Goal: Task Accomplishment & Management: Complete application form

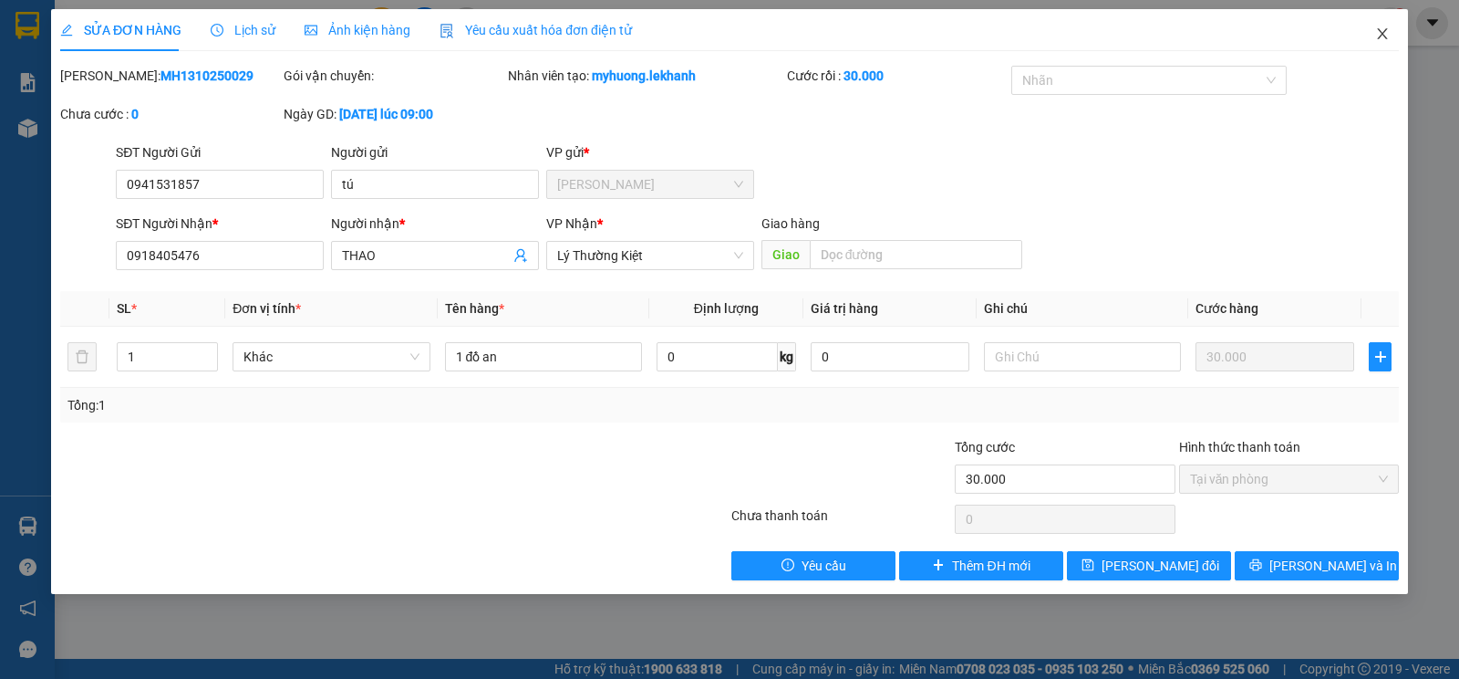
click at [1395, 36] on span "Close" at bounding box center [1382, 34] width 51 height 51
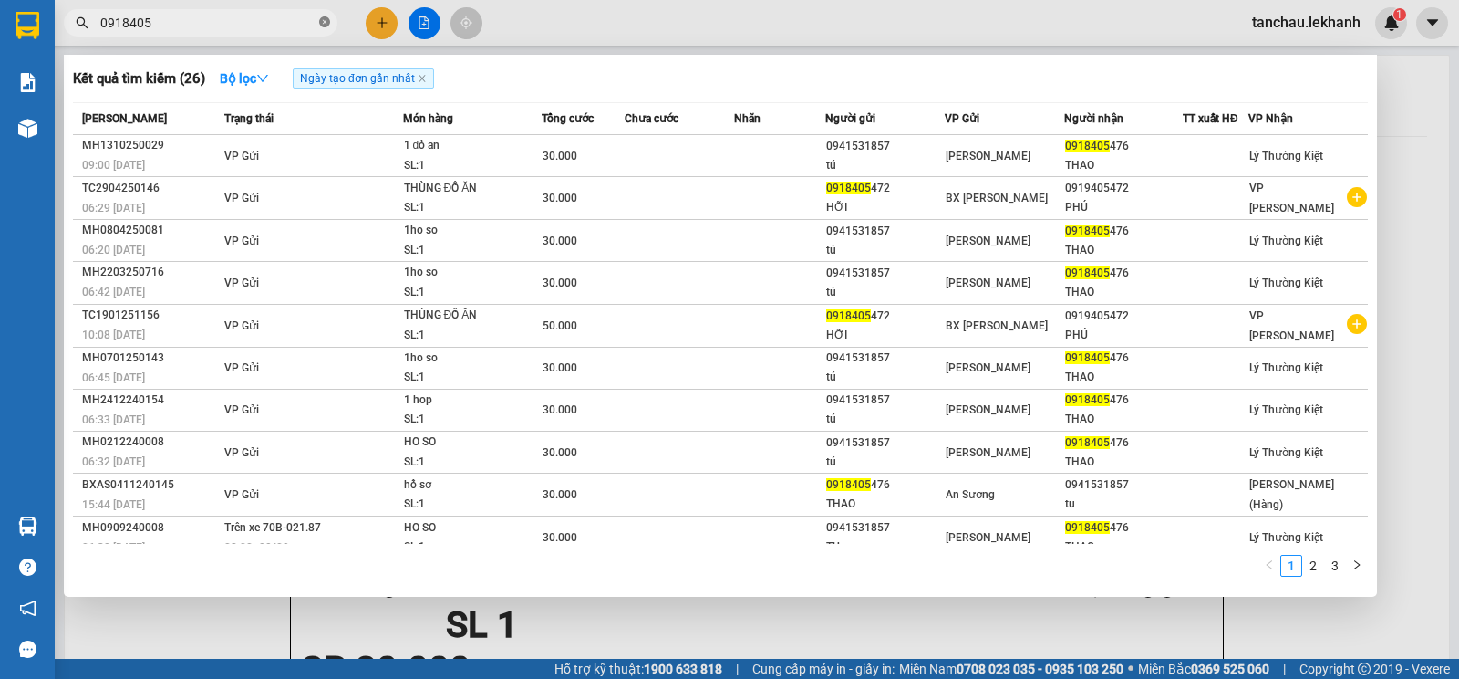
click at [320, 21] on icon "close-circle" at bounding box center [324, 21] width 11 height 11
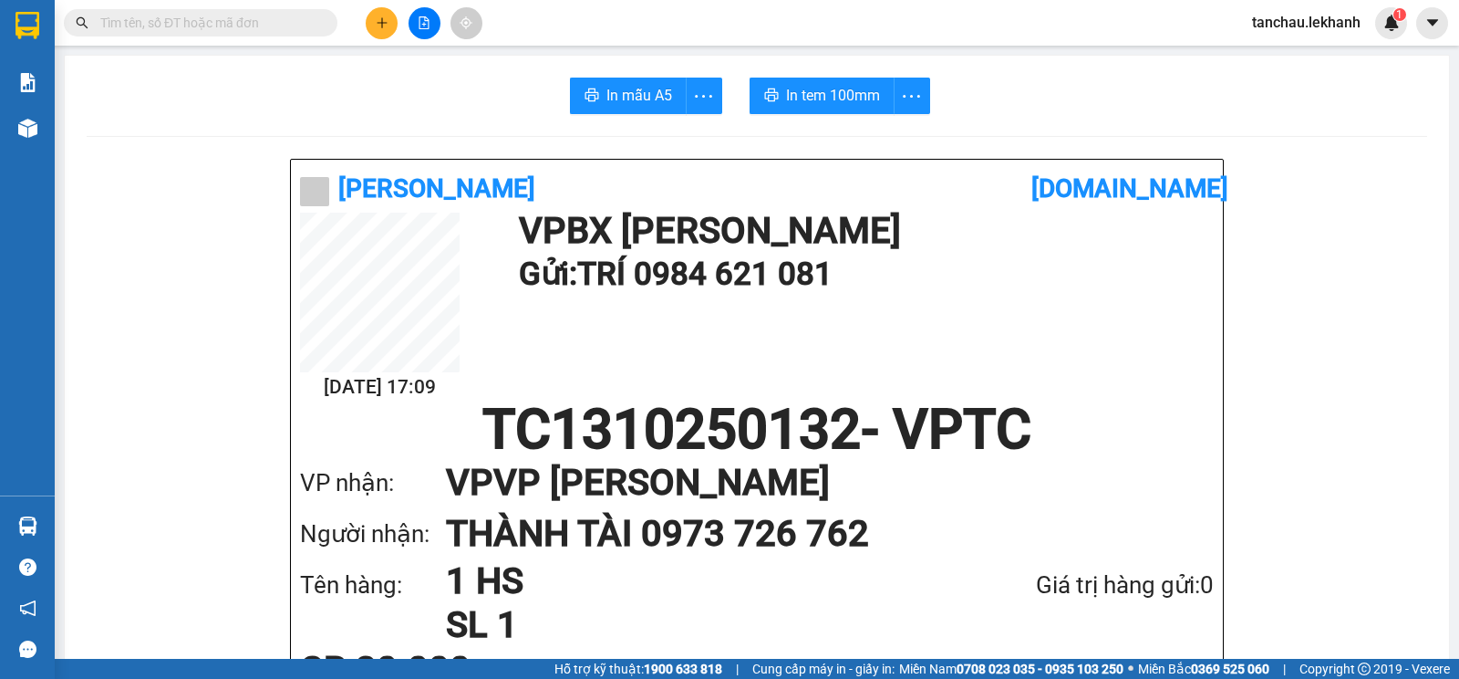
click at [365, 23] on div at bounding box center [424, 23] width 137 height 32
click at [368, 26] on button at bounding box center [382, 23] width 32 height 32
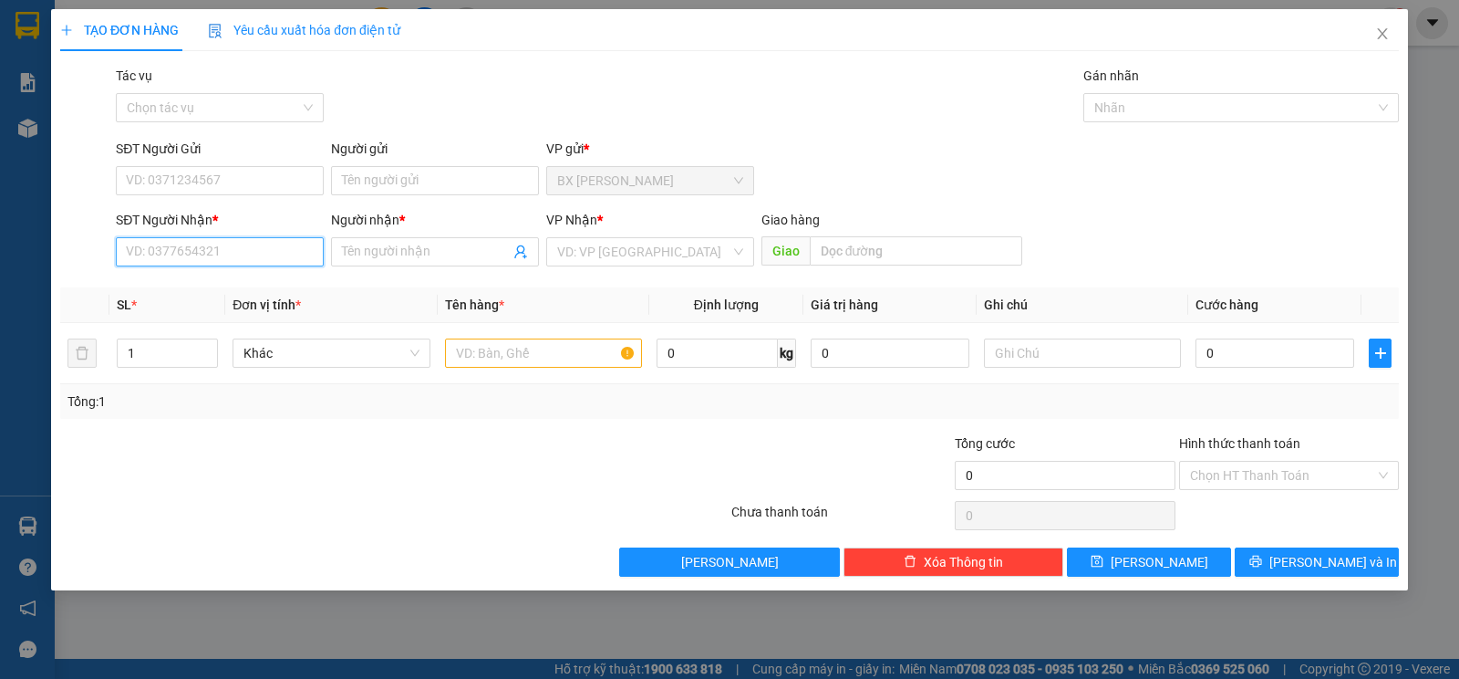
click at [225, 256] on input "SĐT Người Nhận *" at bounding box center [220, 251] width 208 height 29
type input "0933112267"
click at [379, 250] on input "Người nhận *" at bounding box center [426, 252] width 168 height 20
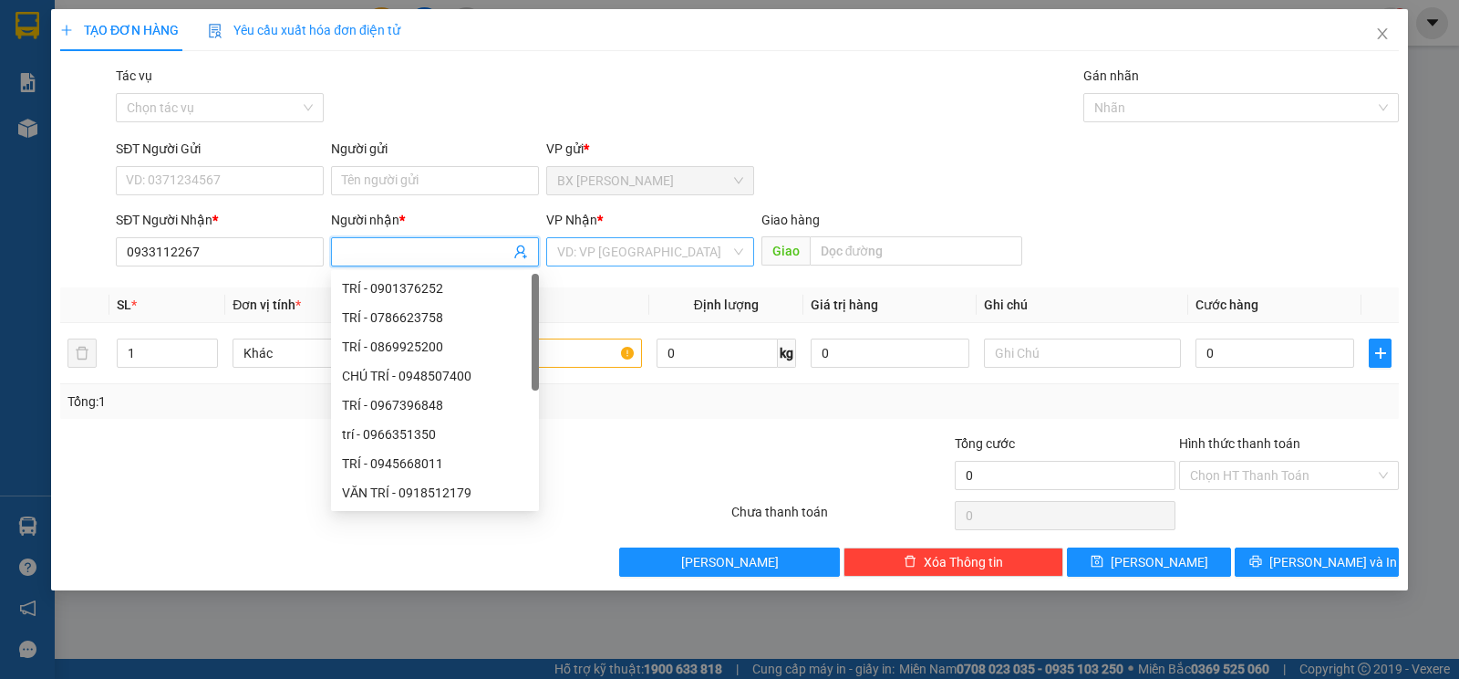
click at [603, 247] on input "search" at bounding box center [643, 251] width 173 height 27
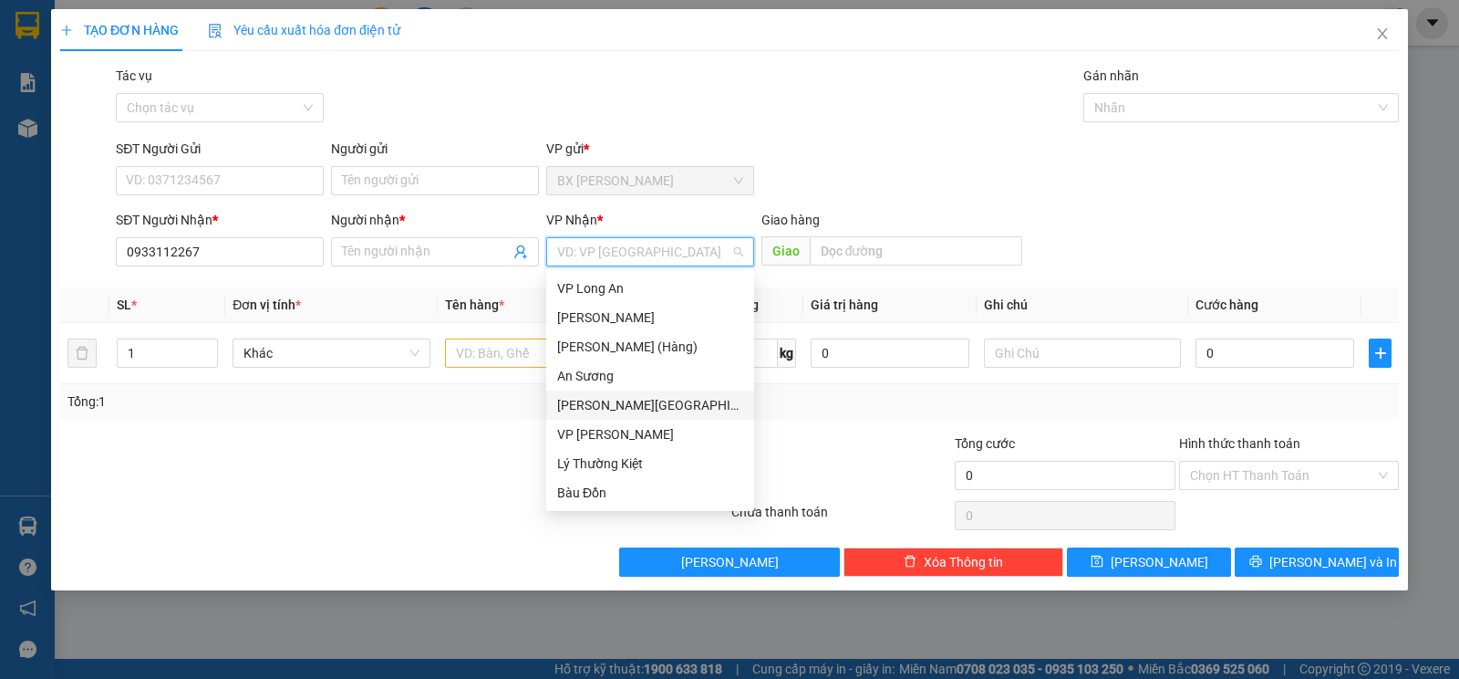
scroll to position [146, 0]
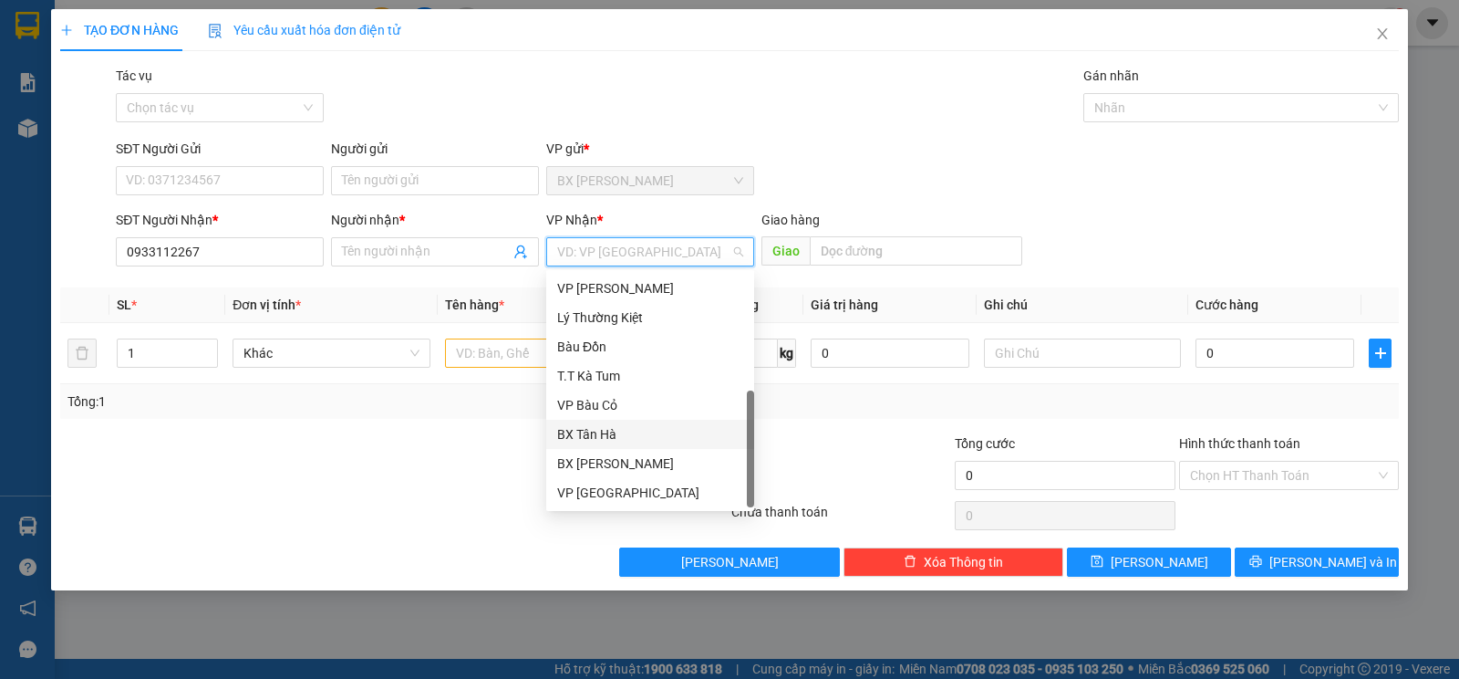
click at [621, 433] on div "BX Tân Hà" at bounding box center [650, 434] width 186 height 20
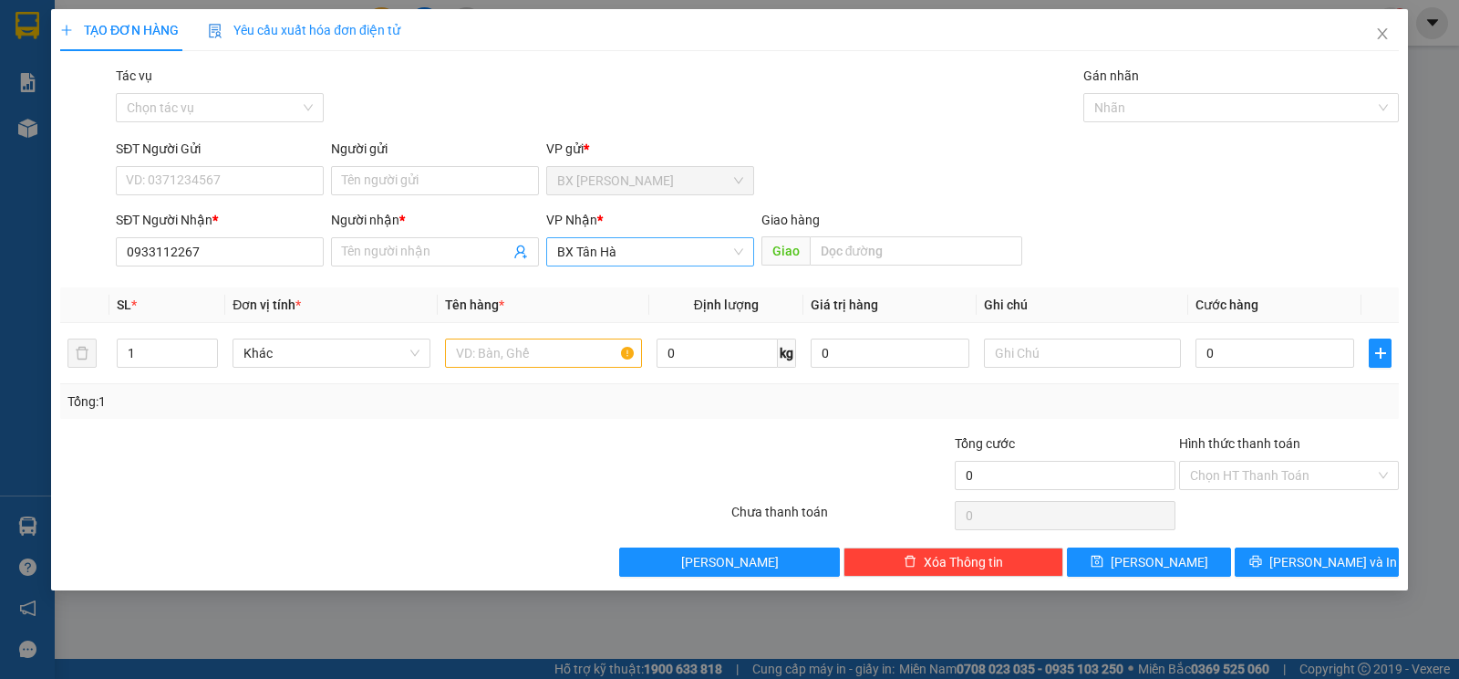
drag, startPoint x: 643, startPoint y: 232, endPoint x: 609, endPoint y: 247, distance: 37.1
click at [609, 247] on div "[PERSON_NAME] * BX [GEOGRAPHIC_DATA]" at bounding box center [650, 242] width 208 height 64
drag, startPoint x: 617, startPoint y: 251, endPoint x: 478, endPoint y: 278, distance: 141.3
click at [478, 278] on div "Transit Pickup Surcharge Ids Transit Deliver Surcharge Ids Transit Deliver Surc…" at bounding box center [729, 321] width 1339 height 511
click at [617, 255] on span "BX Tân Hà" at bounding box center [650, 251] width 186 height 27
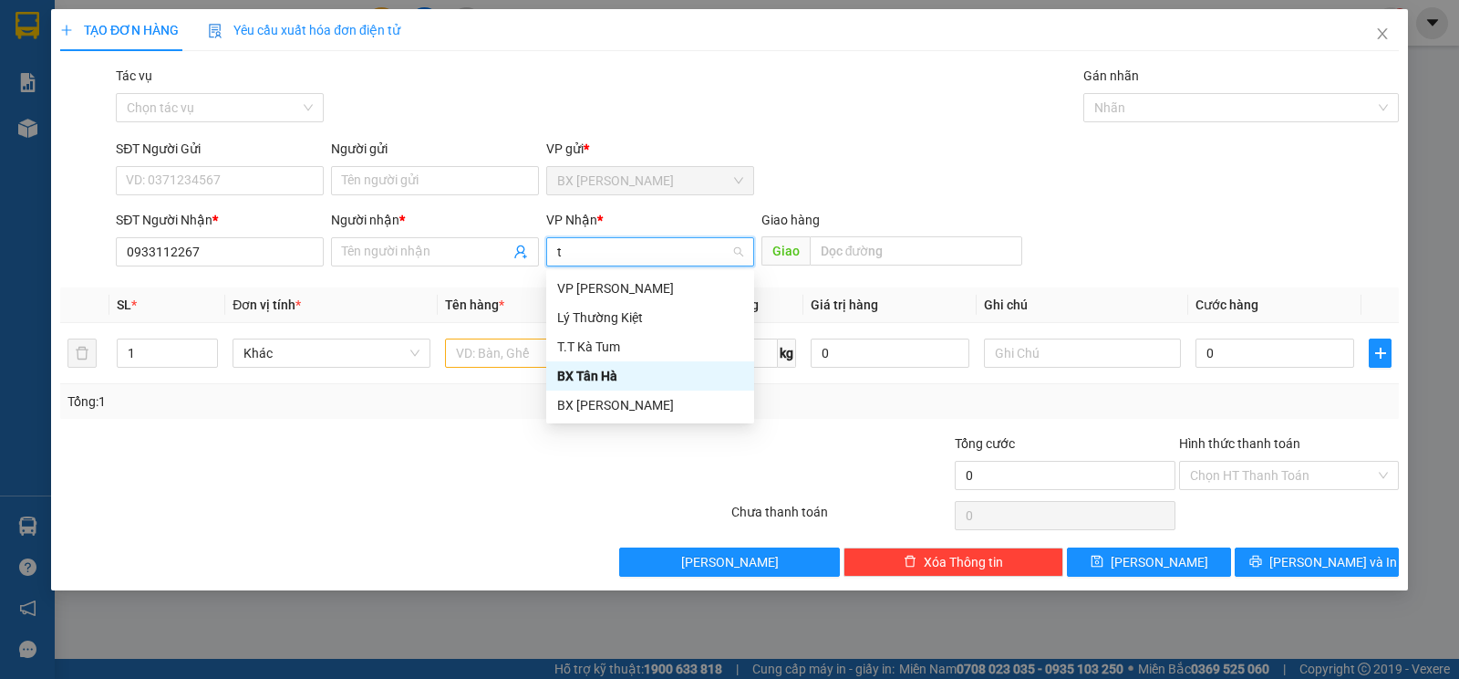
scroll to position [0, 0]
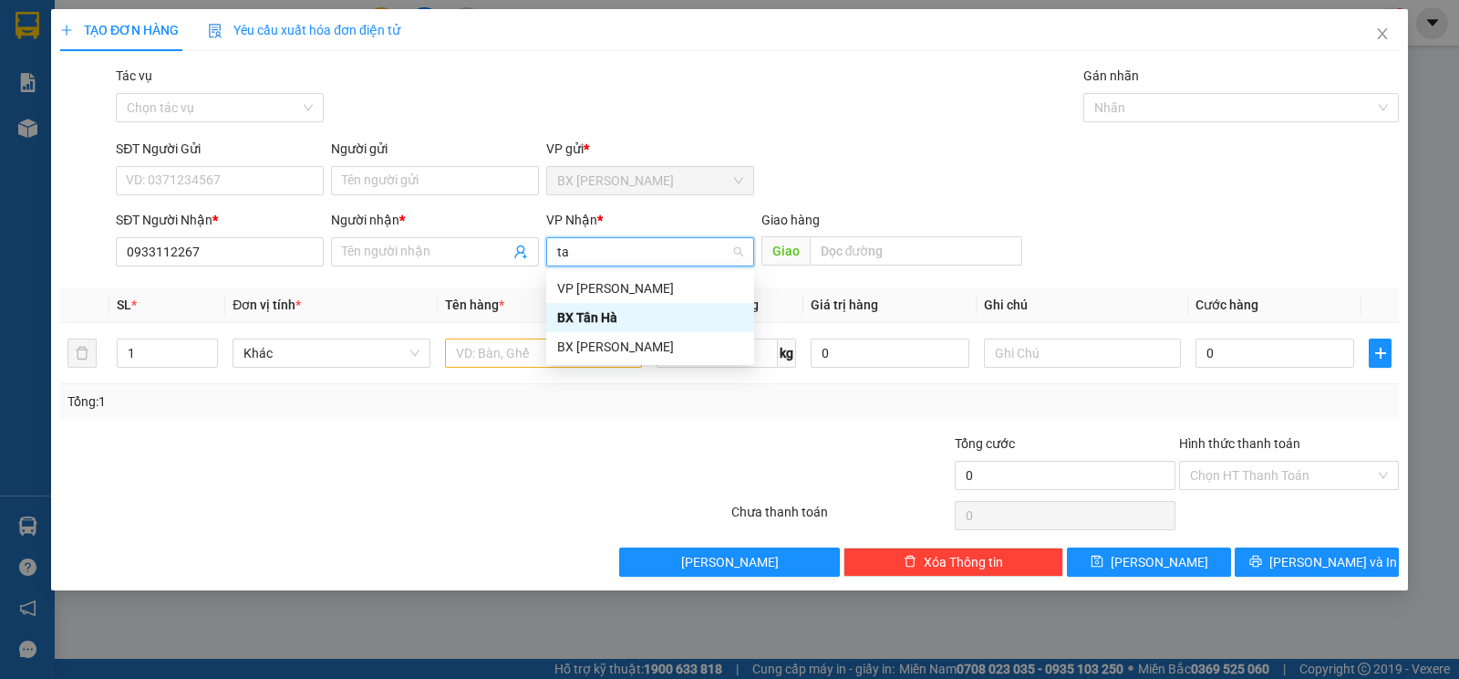
type input "tan"
click at [617, 343] on div "BX [PERSON_NAME]" at bounding box center [650, 347] width 186 height 20
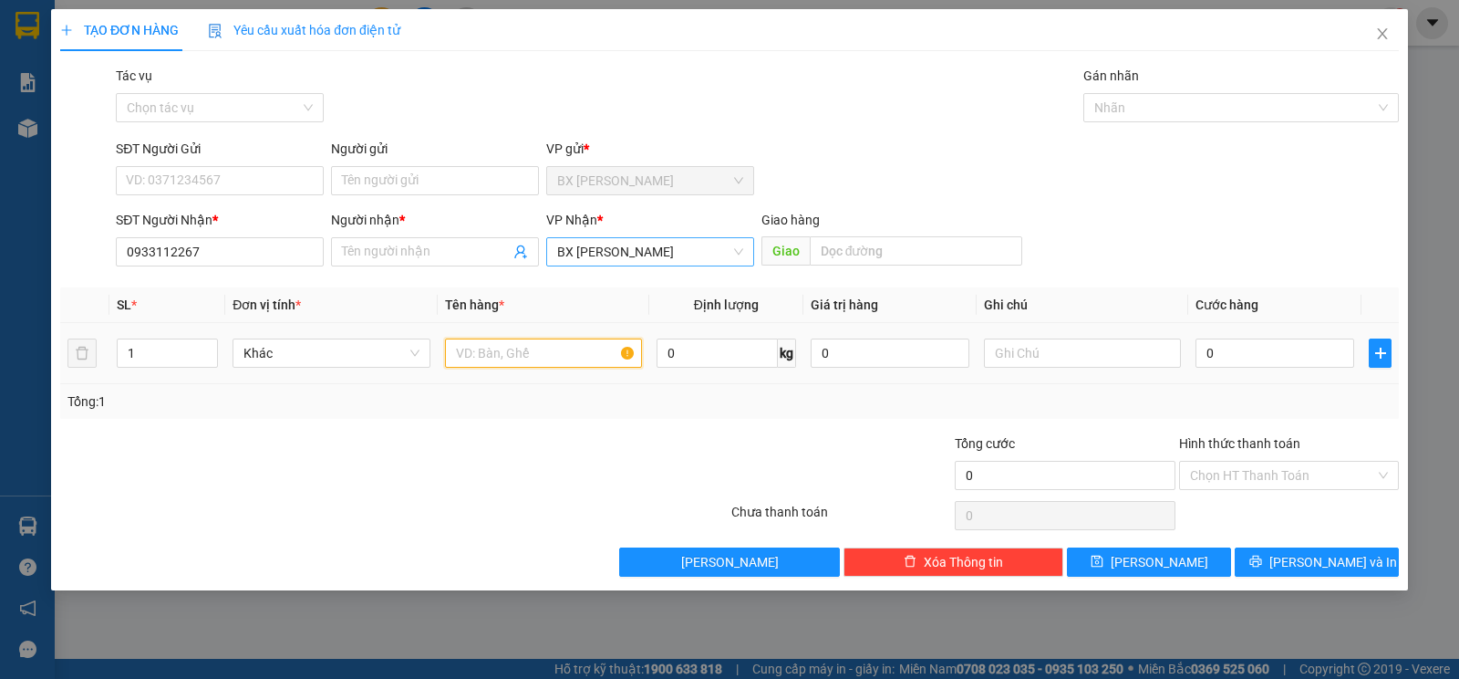
click at [520, 363] on input "text" at bounding box center [543, 352] width 197 height 29
type input "1 ho so"
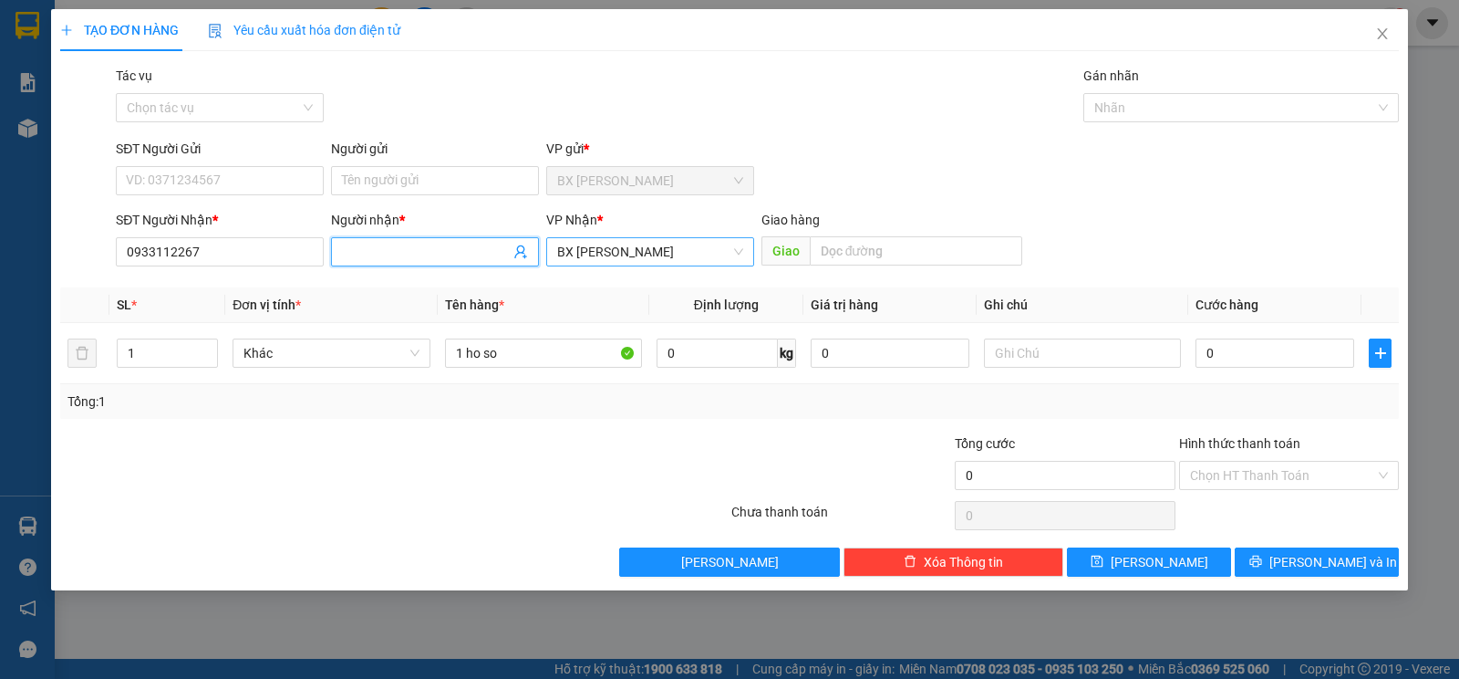
click at [422, 254] on input "Người nhận *" at bounding box center [426, 252] width 168 height 20
type input "t"
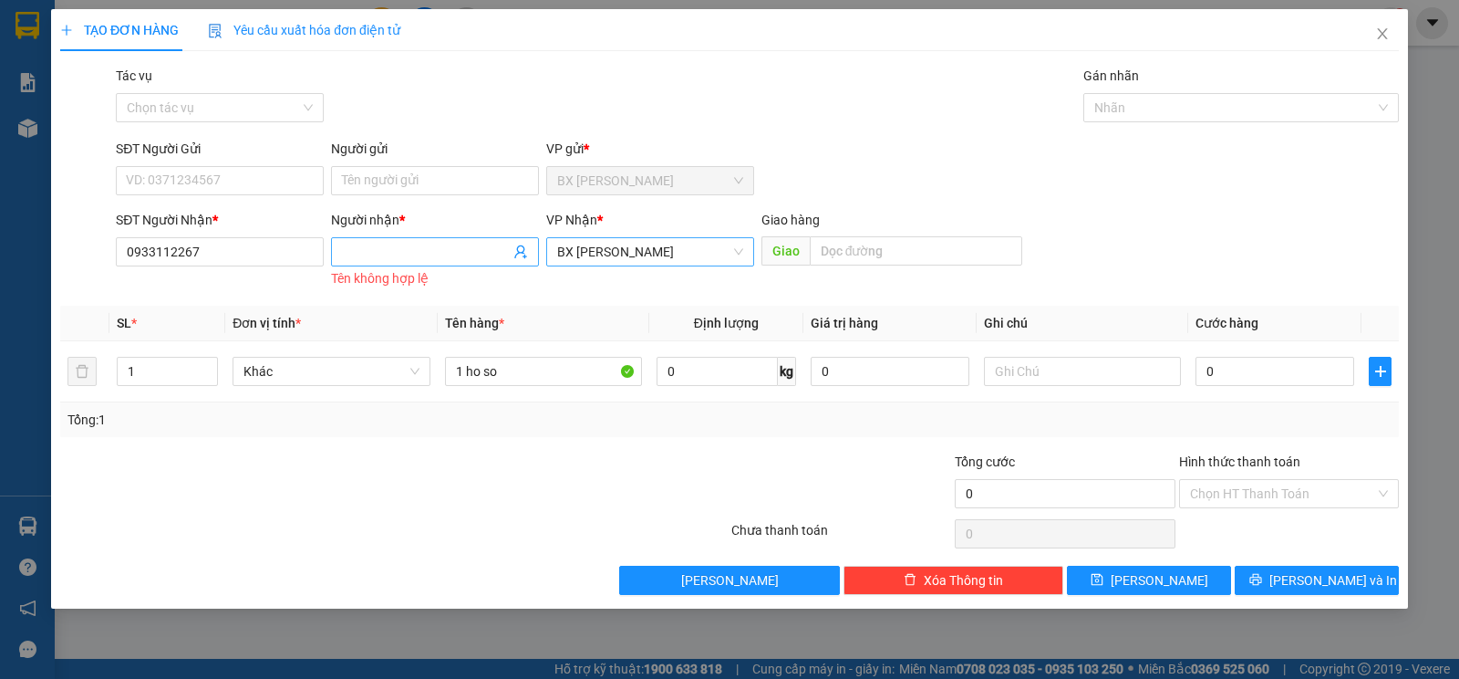
click at [360, 252] on input "Người nhận *" at bounding box center [426, 252] width 168 height 20
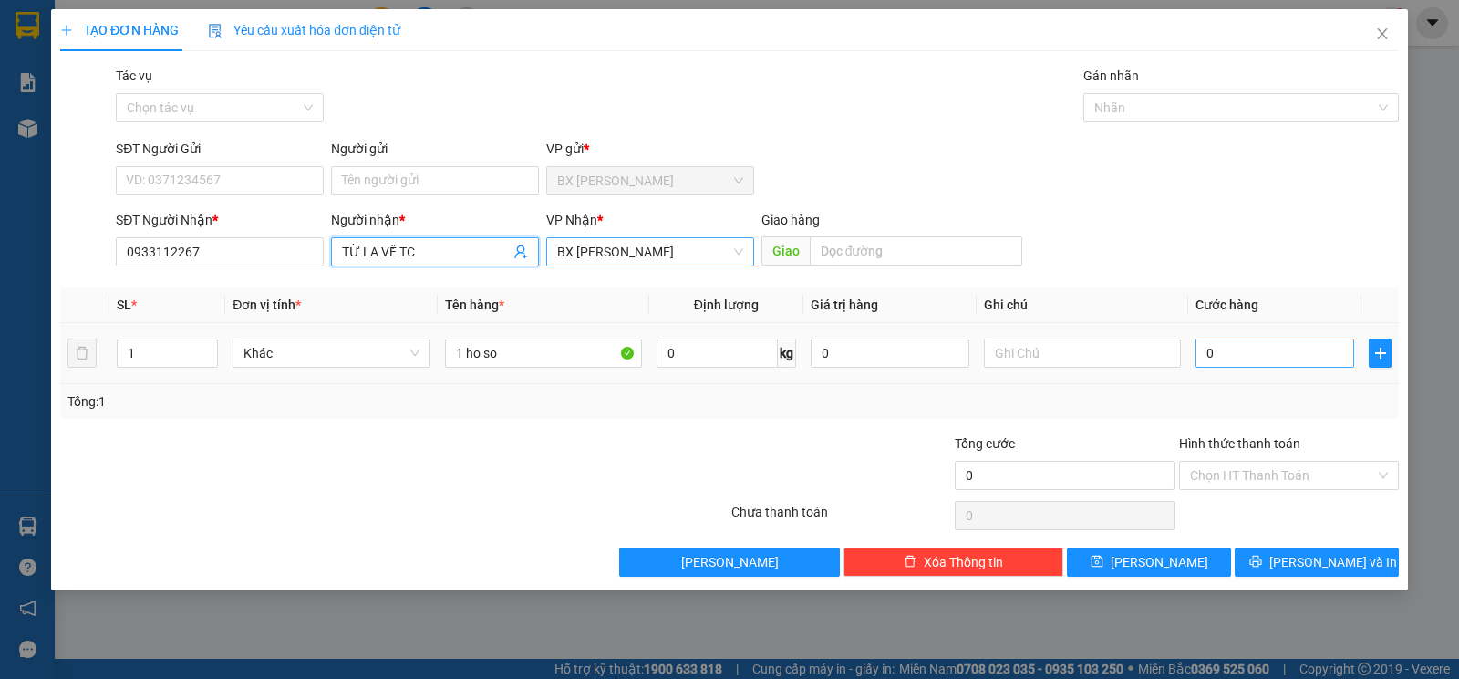
type input "TỪ LA VỀ TC"
click at [1334, 358] on input "0" at bounding box center [1275, 352] width 159 height 29
type input "4"
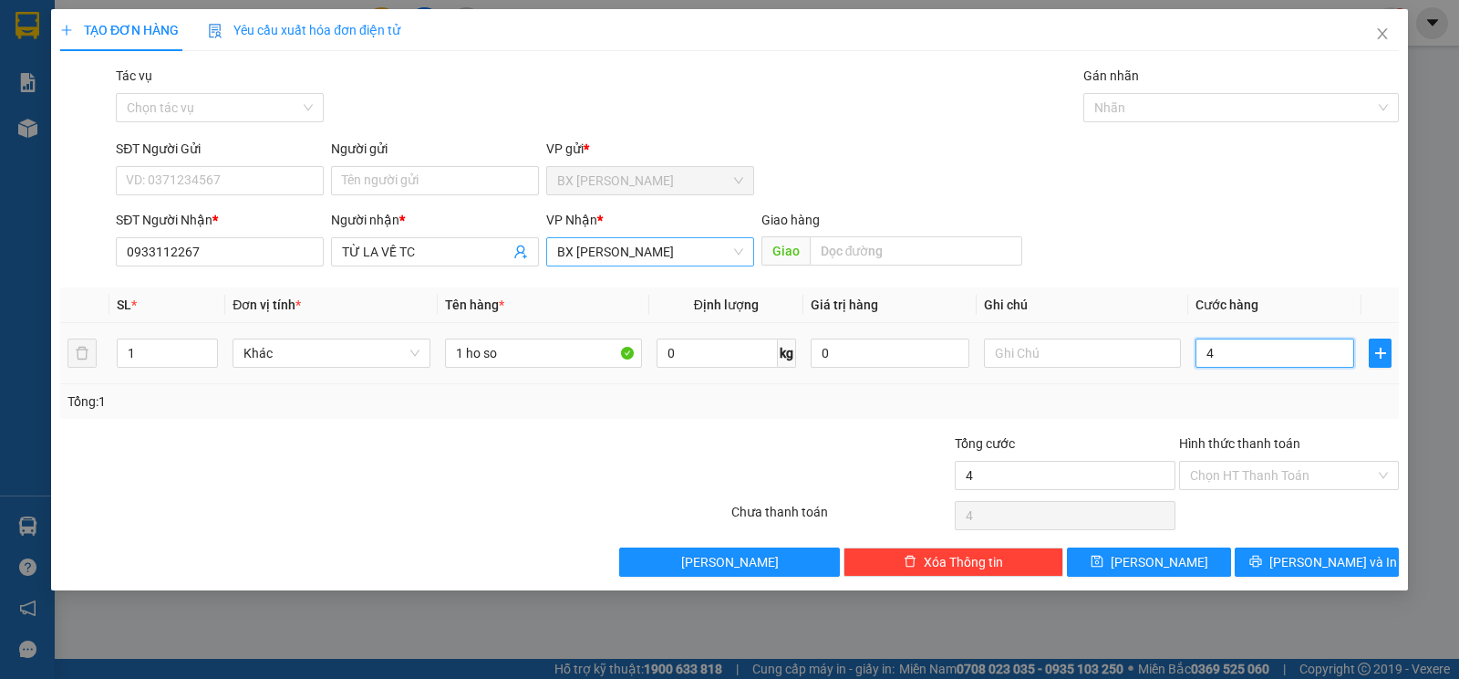
type input "40"
type input "40.000"
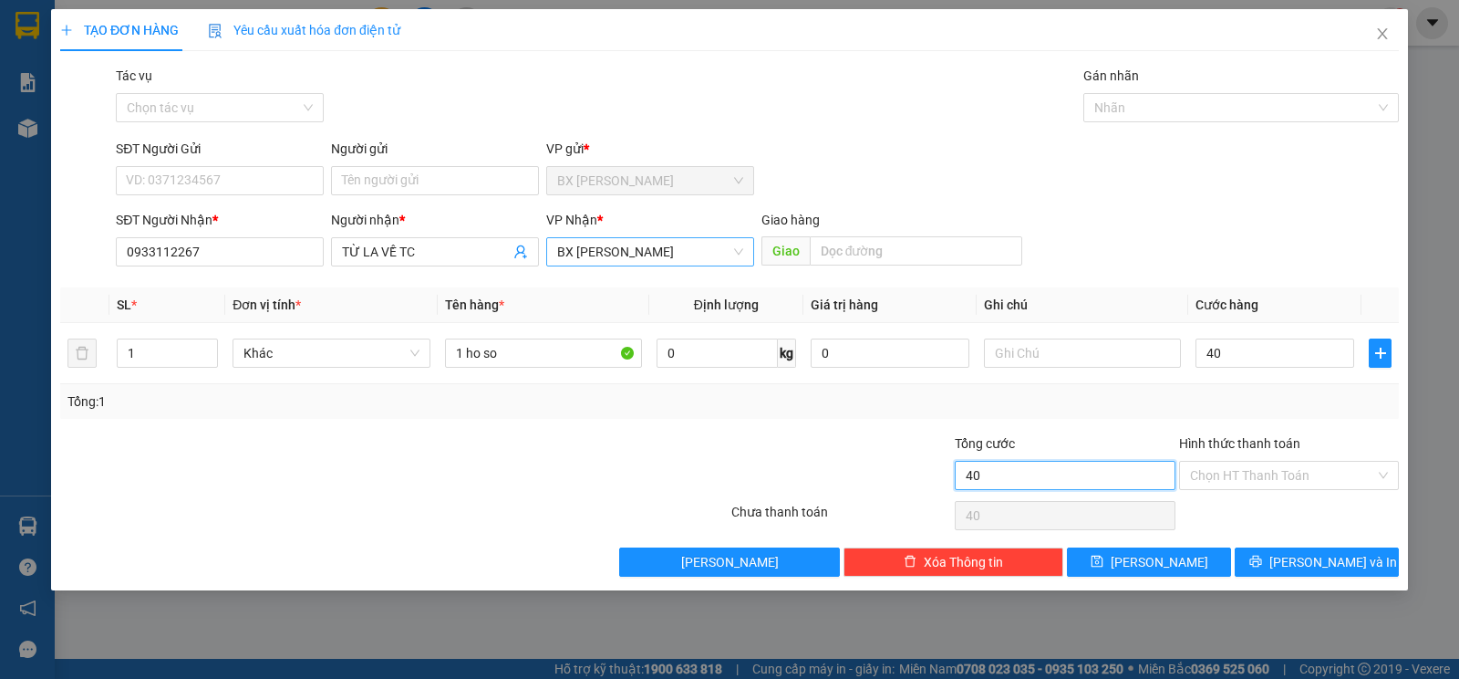
type input "40.000"
click at [996, 471] on input "40.000" at bounding box center [1065, 475] width 220 height 29
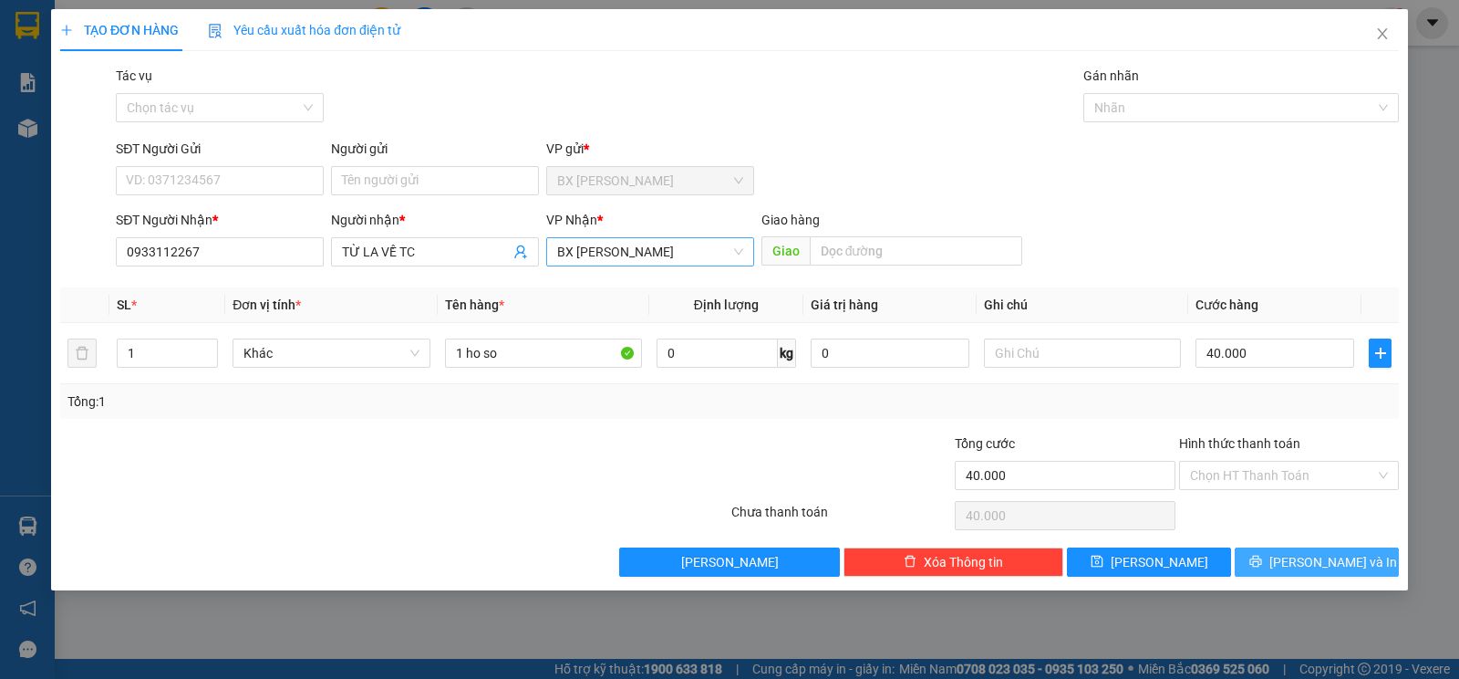
click at [1347, 561] on span "[PERSON_NAME] và In" at bounding box center [1334, 562] width 128 height 20
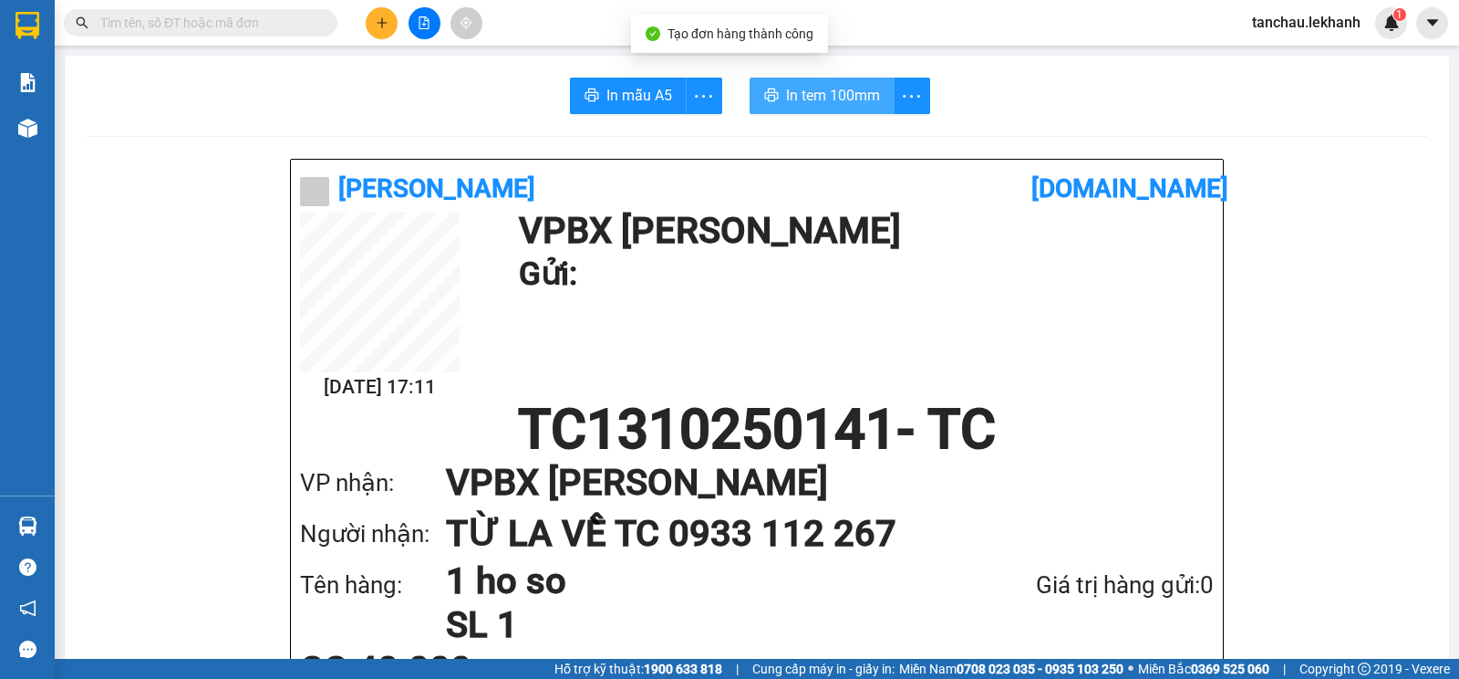
click at [845, 99] on span "In tem 100mm" at bounding box center [833, 95] width 94 height 23
click at [161, 31] on input "text" at bounding box center [207, 23] width 215 height 20
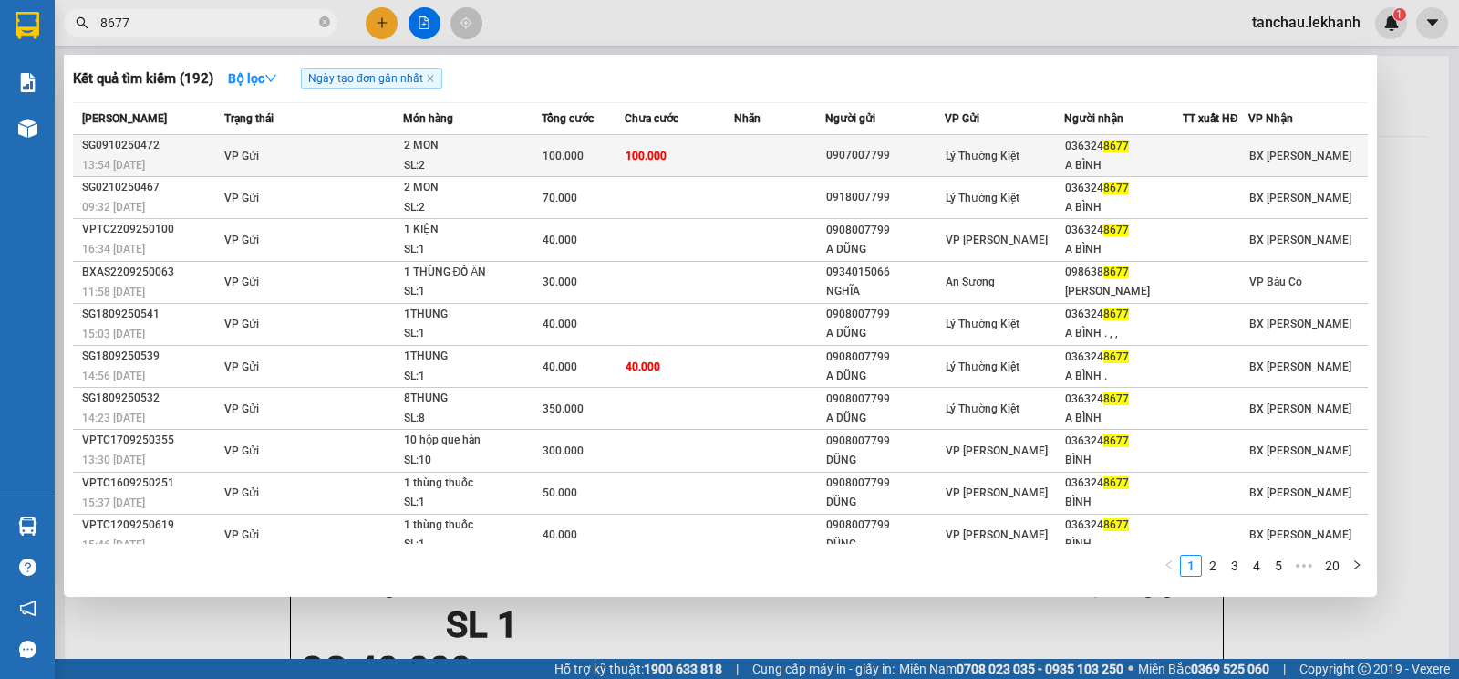
type input "8677"
click at [566, 150] on span "100.000" at bounding box center [563, 156] width 41 height 13
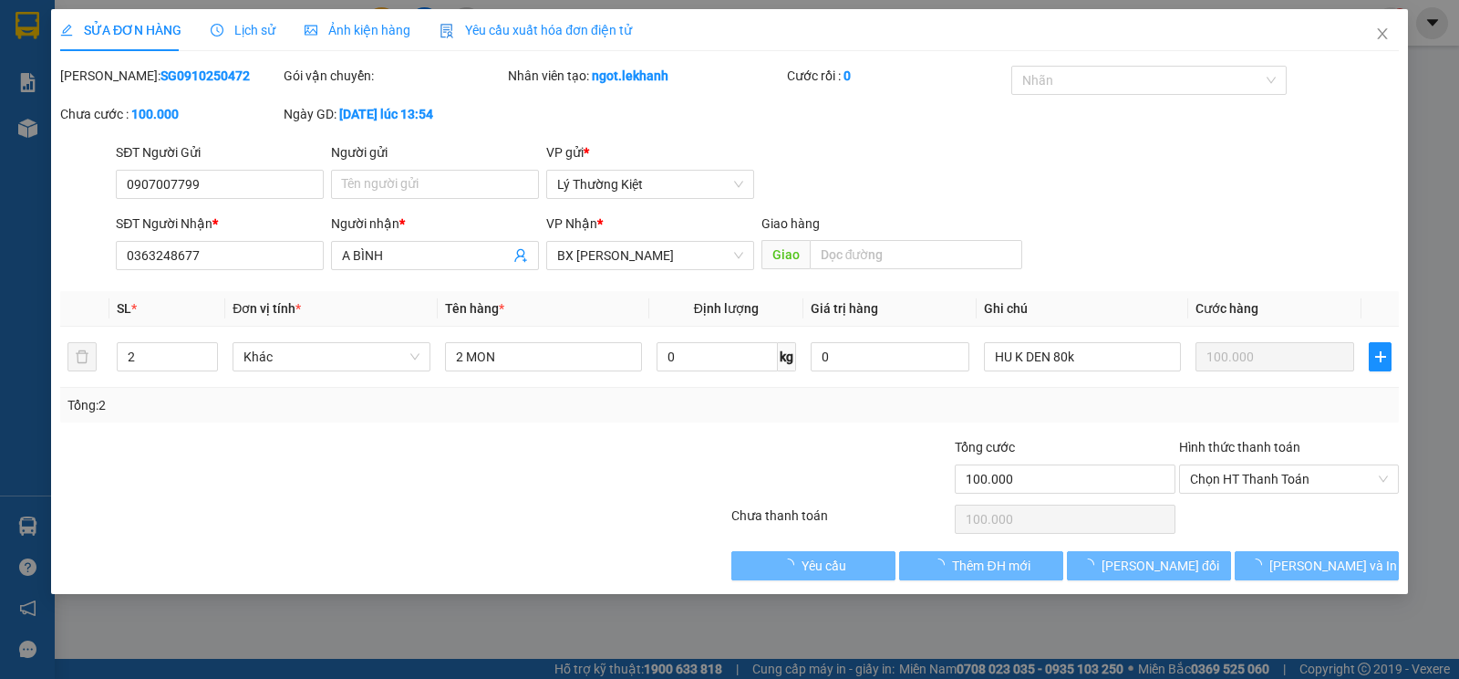
type input "0907007799"
type input "0363248677"
type input "A BÌNH"
type input "100.000"
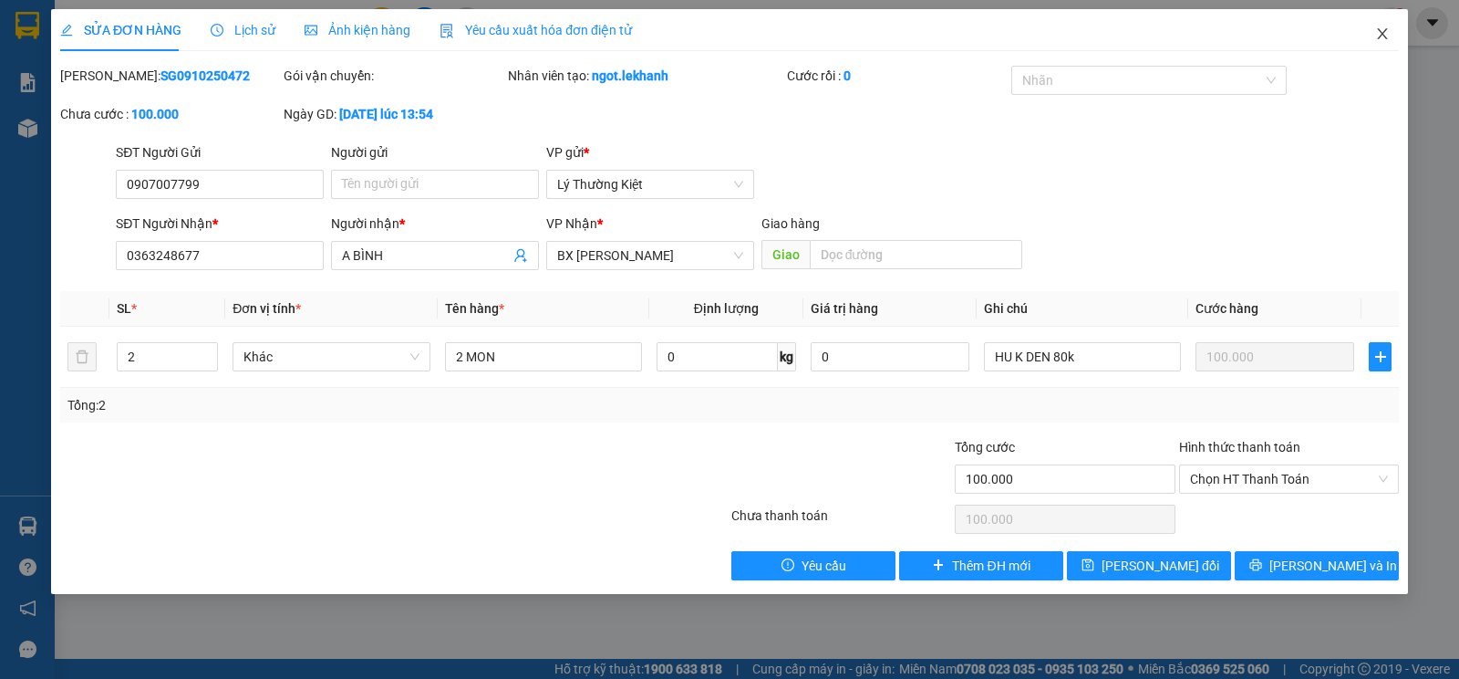
click at [1386, 31] on icon "close" at bounding box center [1382, 33] width 10 height 11
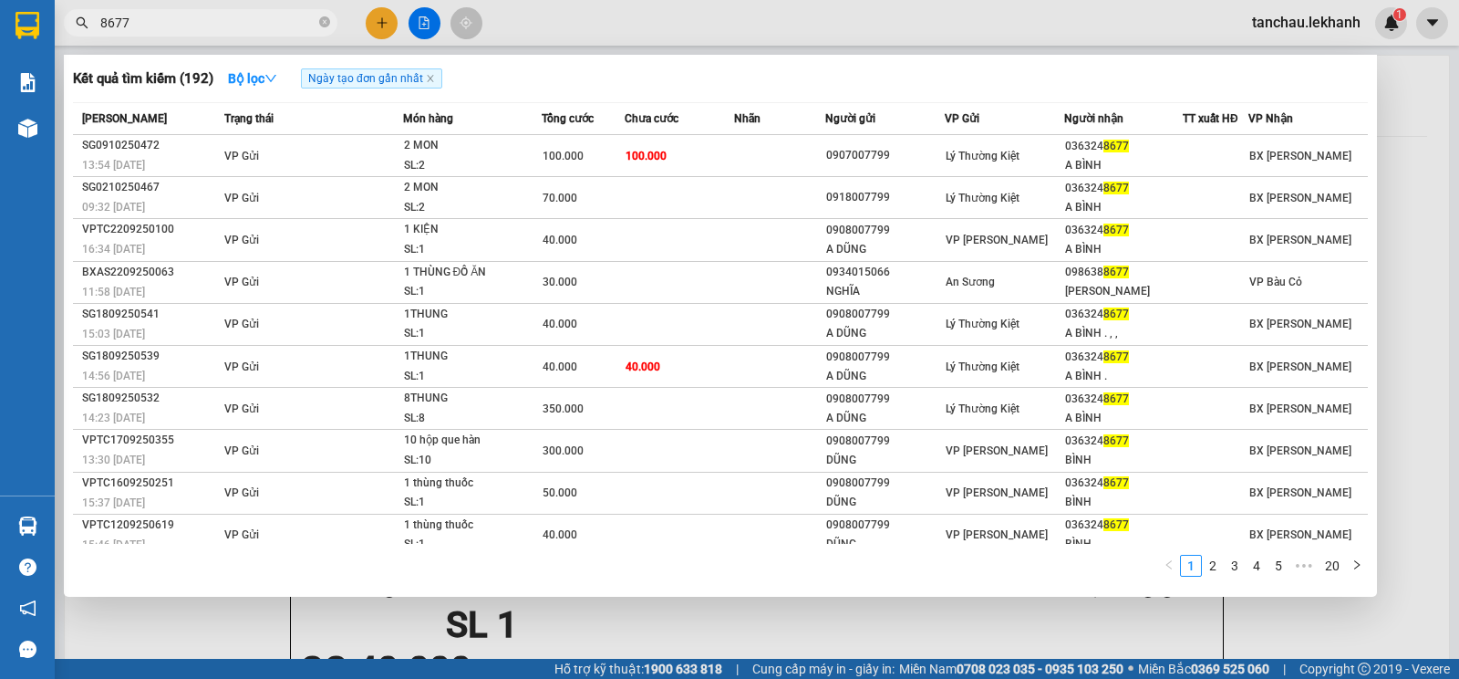
click at [283, 23] on input "8677" at bounding box center [207, 23] width 215 height 20
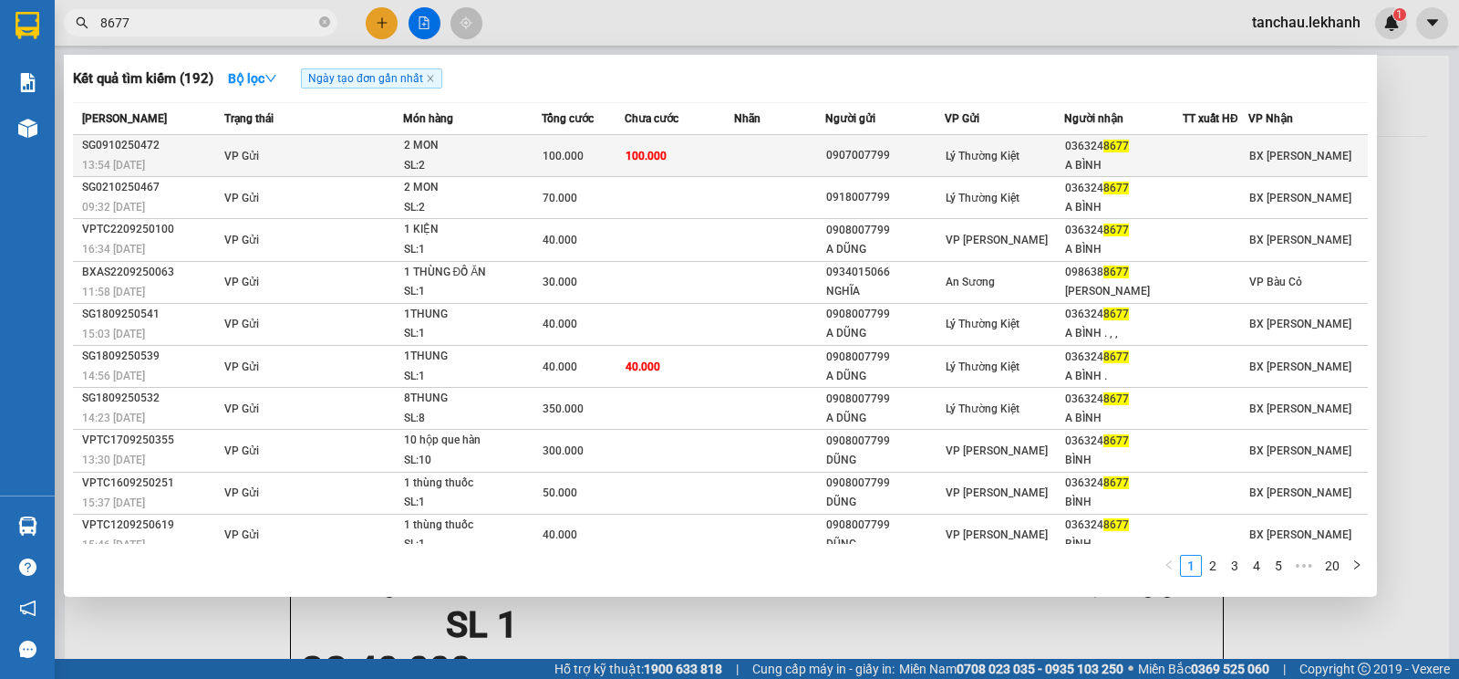
click at [920, 162] on div "0907007799" at bounding box center [885, 155] width 118 height 19
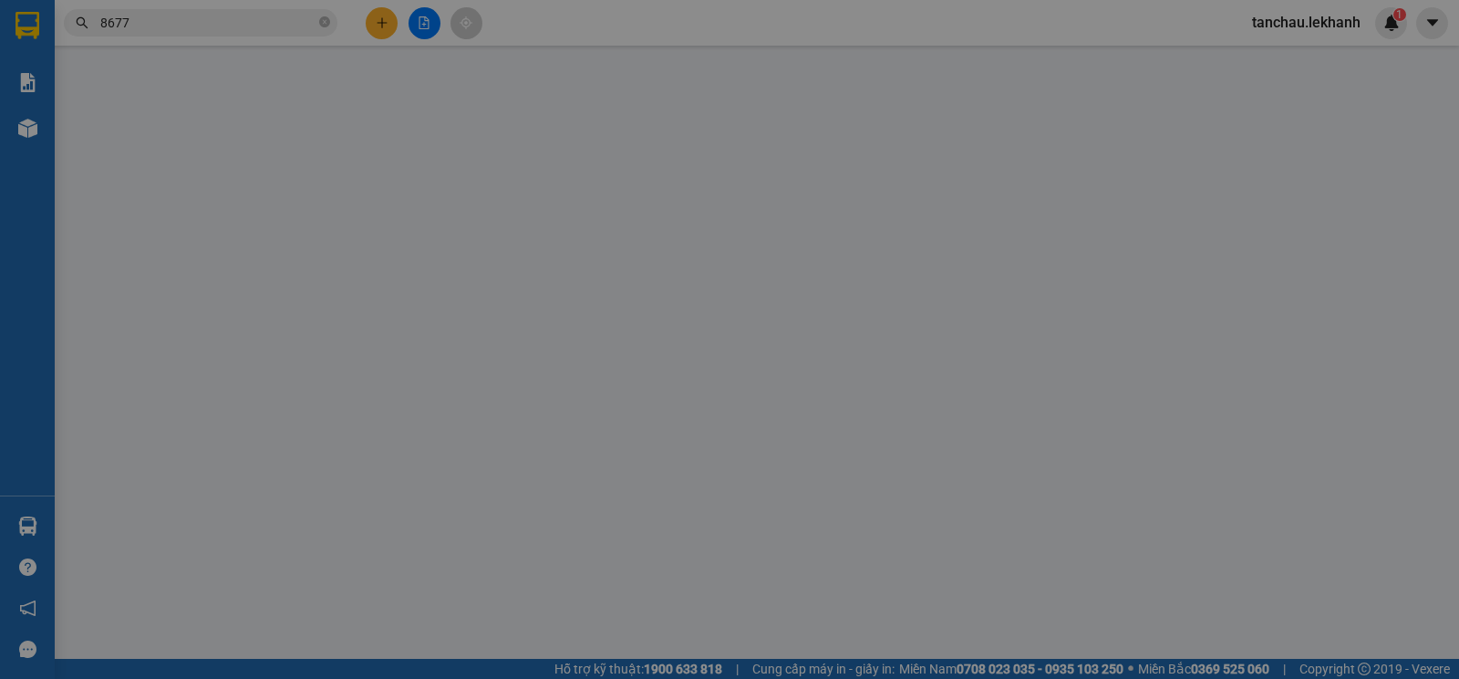
type input "0907007799"
type input "0363248677"
type input "A BÌNH"
type input "100.000"
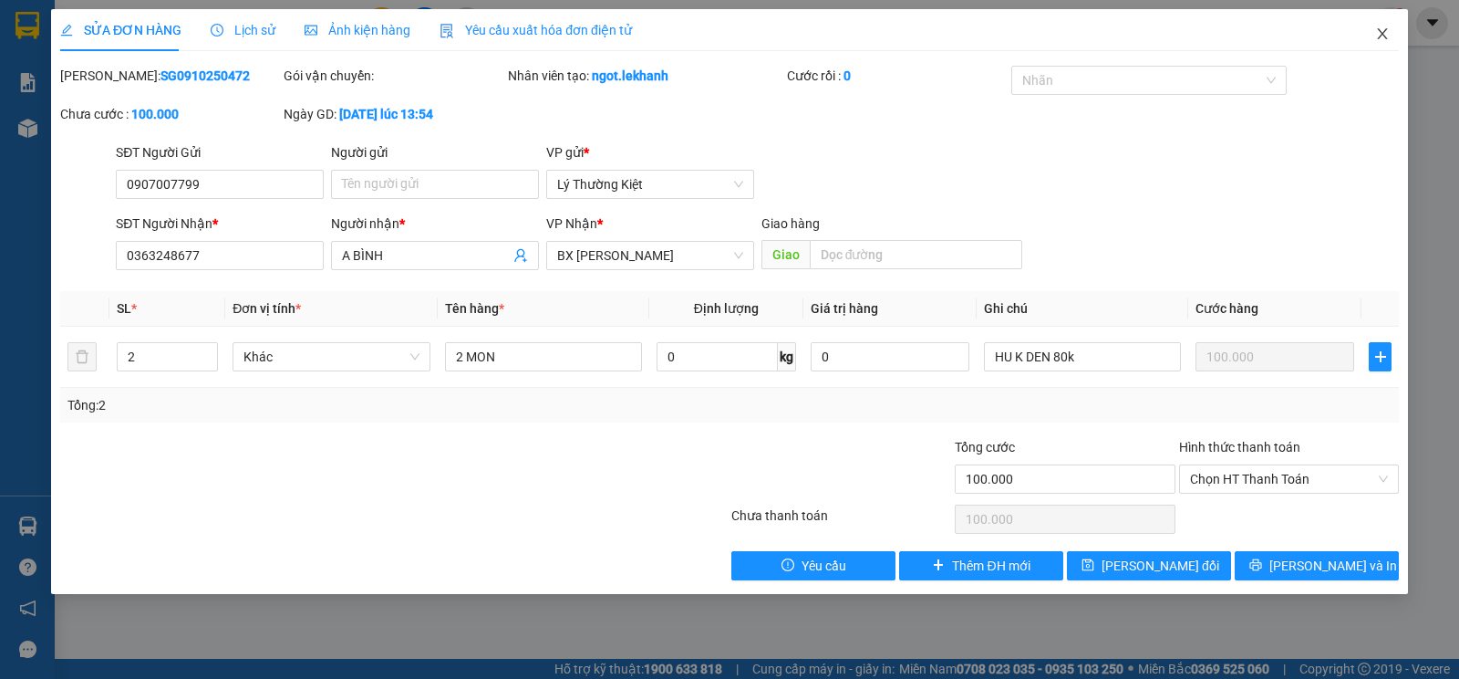
click at [1385, 34] on icon "close" at bounding box center [1382, 33] width 15 height 15
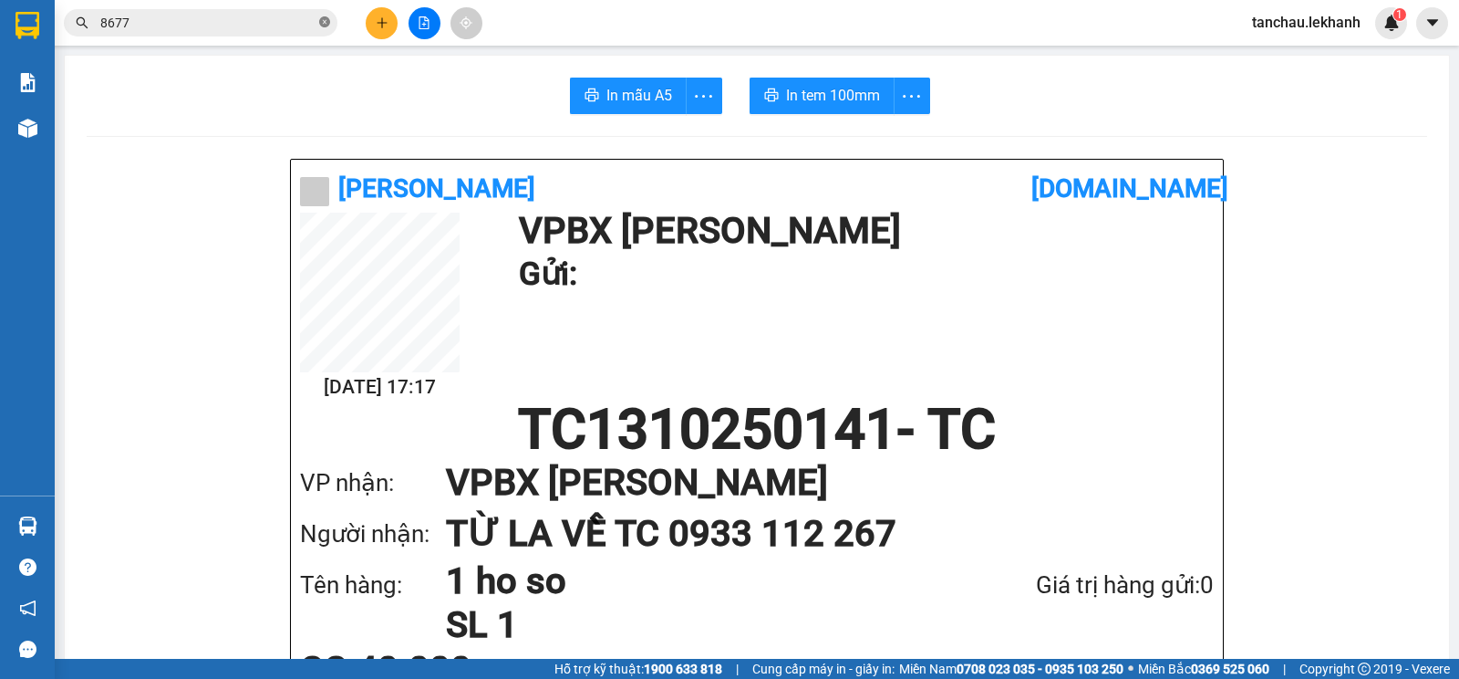
click at [327, 22] on icon "close-circle" at bounding box center [324, 21] width 11 height 11
click at [289, 21] on input "text" at bounding box center [207, 23] width 215 height 20
type input "8"
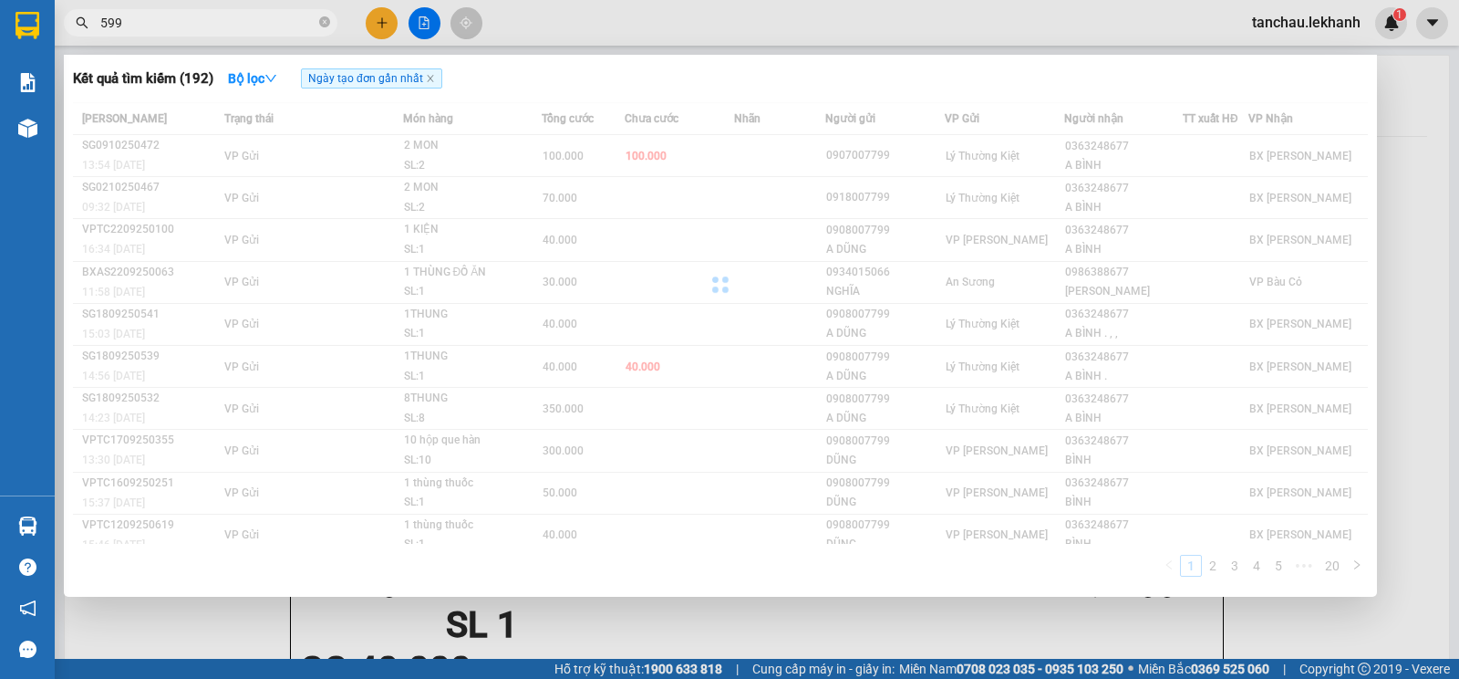
type input "5992"
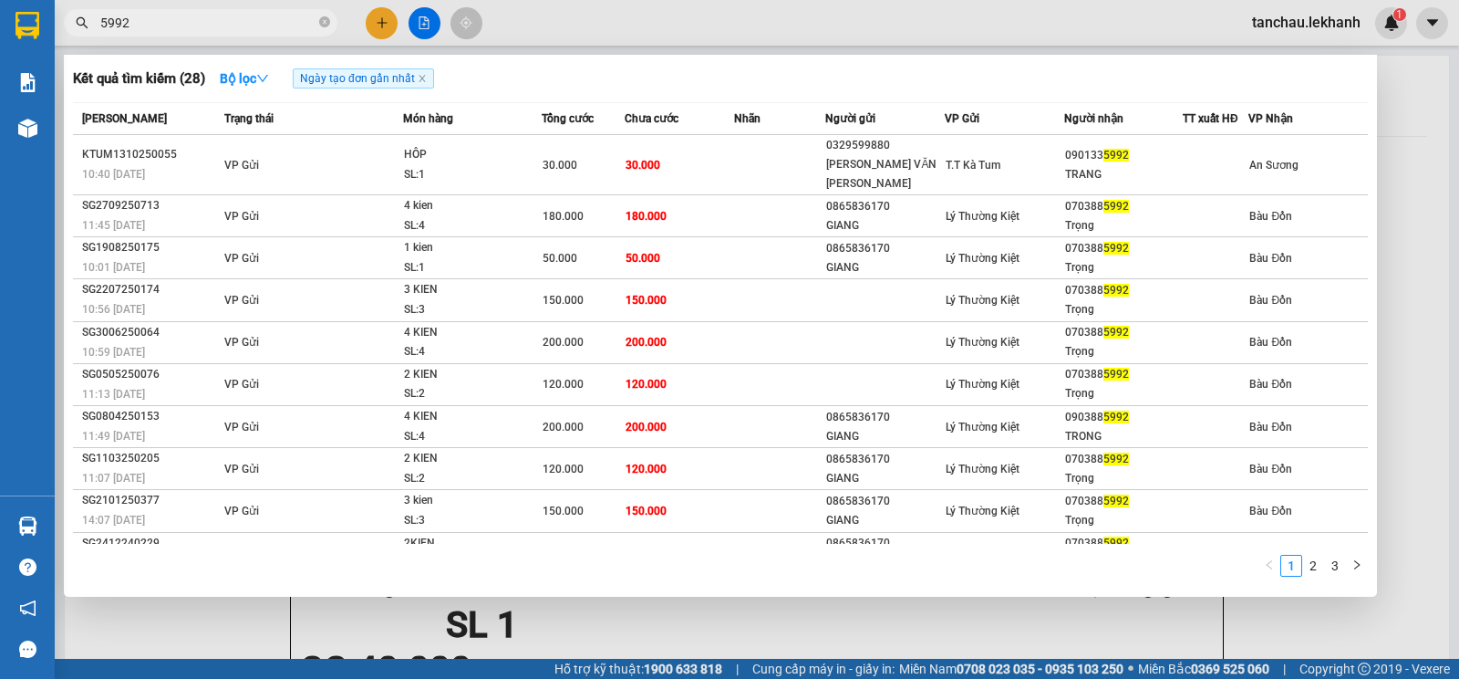
click at [327, 25] on icon "close-circle" at bounding box center [324, 21] width 11 height 11
type input "992"
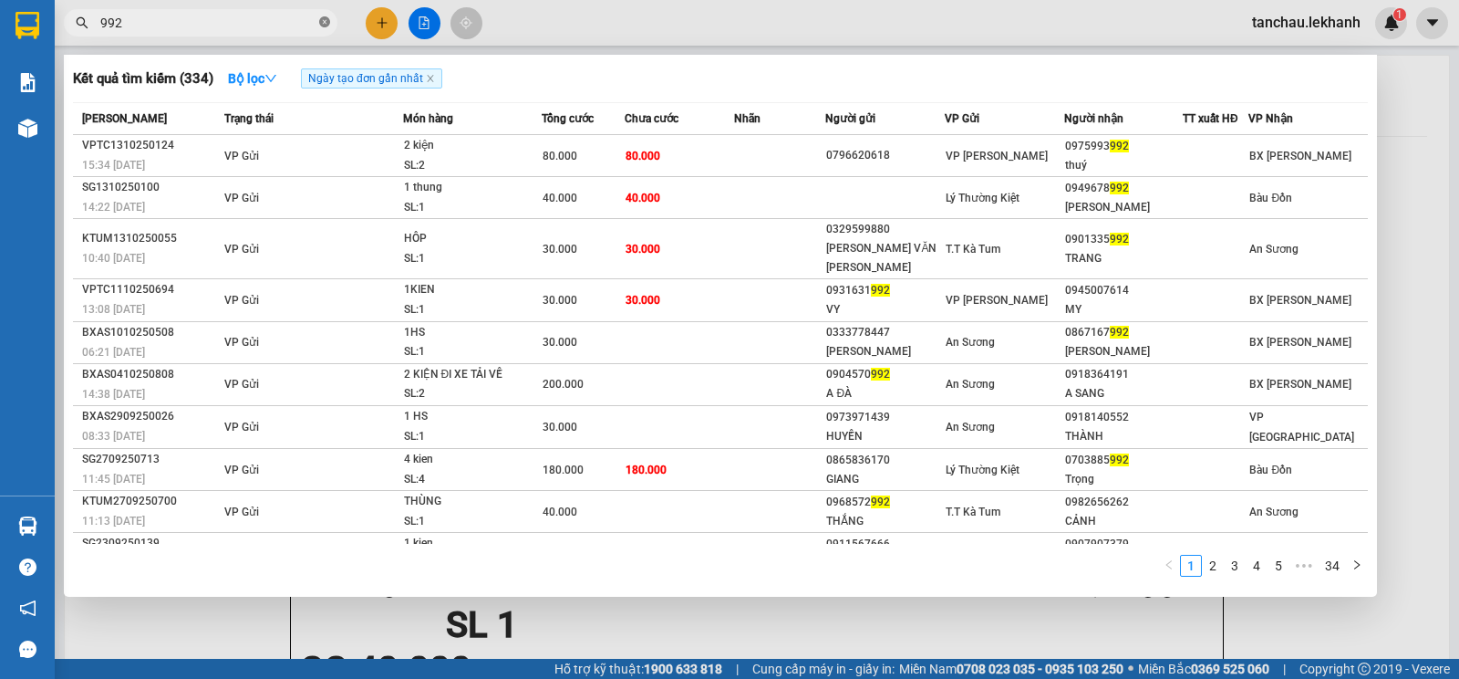
click at [322, 18] on icon "close-circle" at bounding box center [324, 21] width 11 height 11
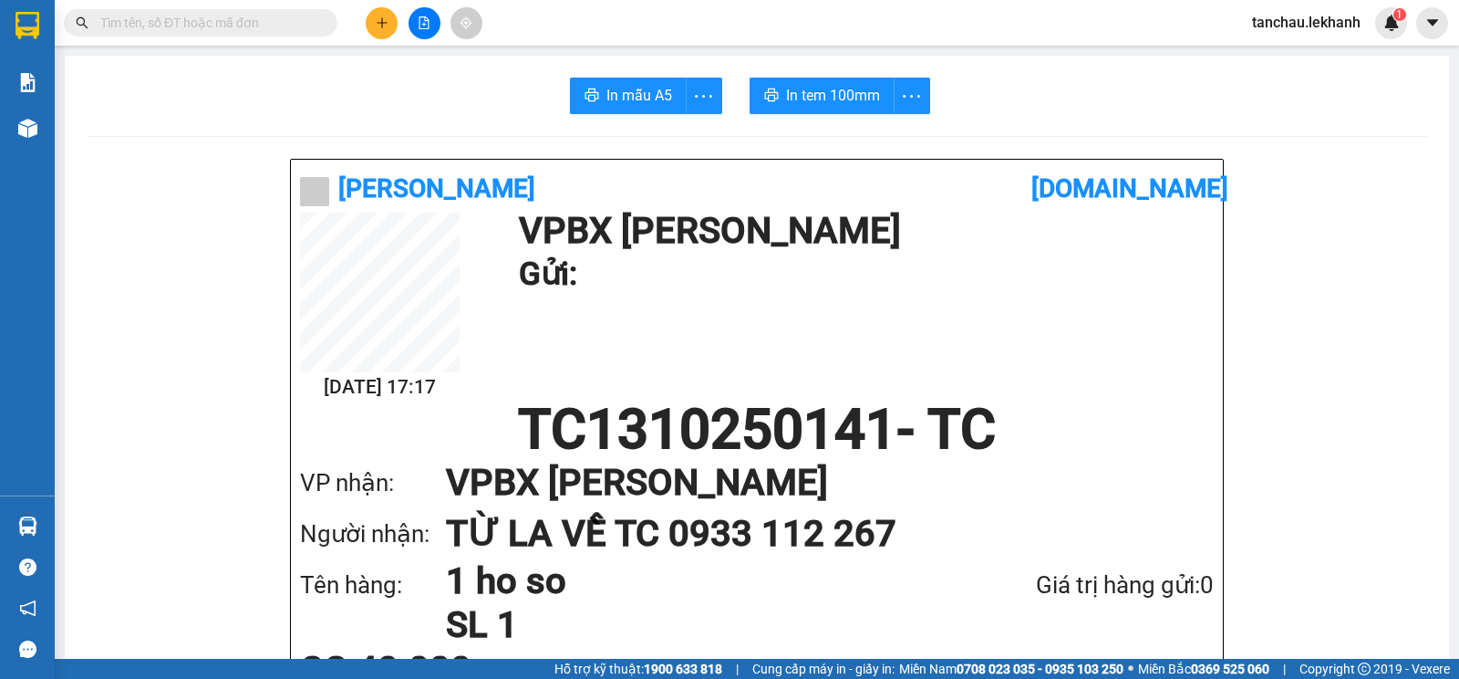
click at [288, 19] on input "text" at bounding box center [207, 23] width 215 height 20
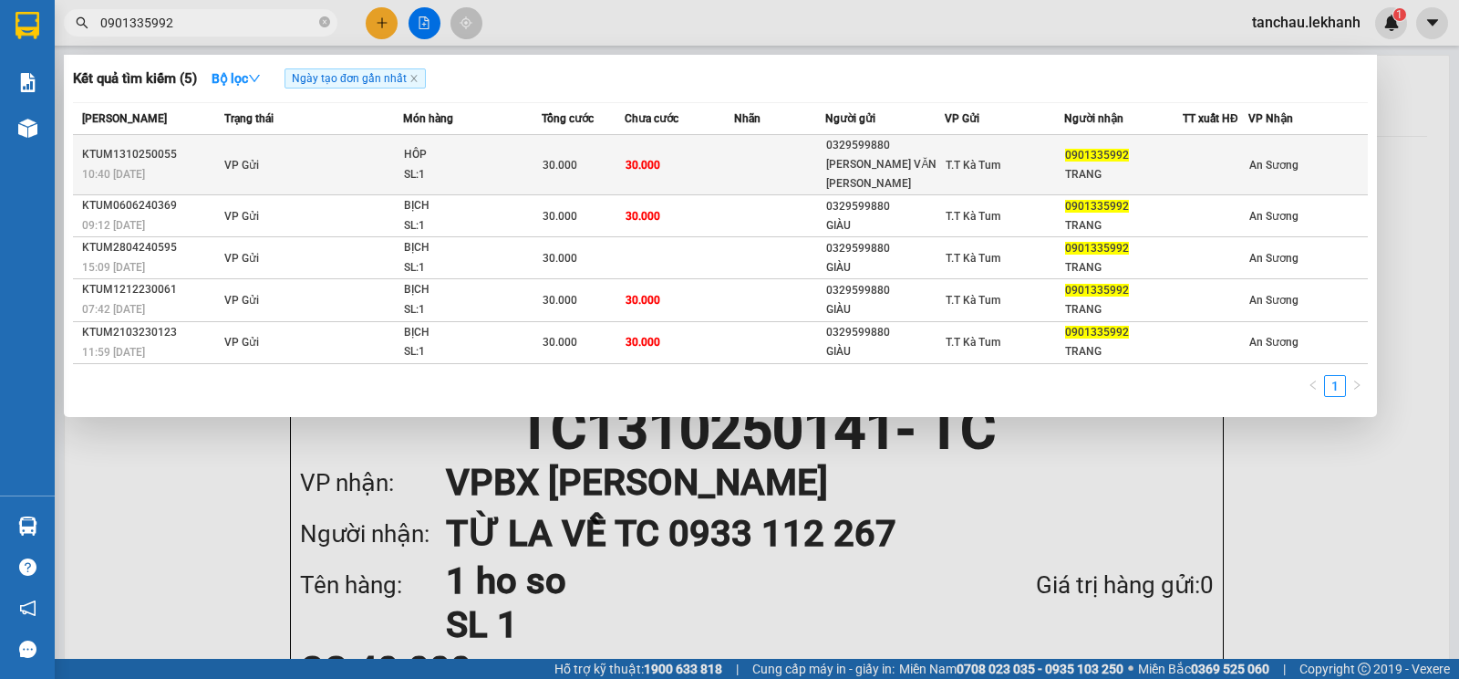
type input "0901335992"
click at [481, 154] on div "HÔP" at bounding box center [472, 155] width 137 height 20
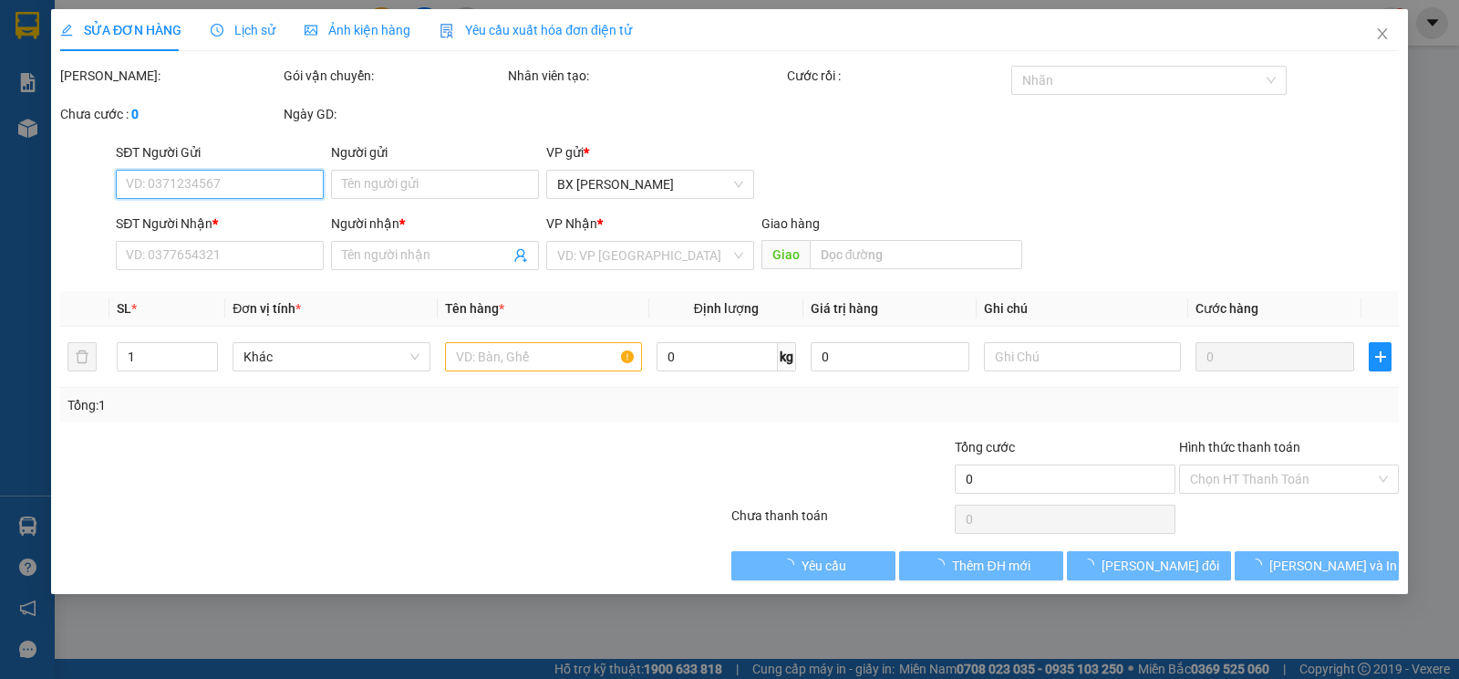
type input "0329599880"
type input "[PERSON_NAME] VĂN [PERSON_NAME]"
type input "0901335992"
type input "TRANG"
type input "30.000"
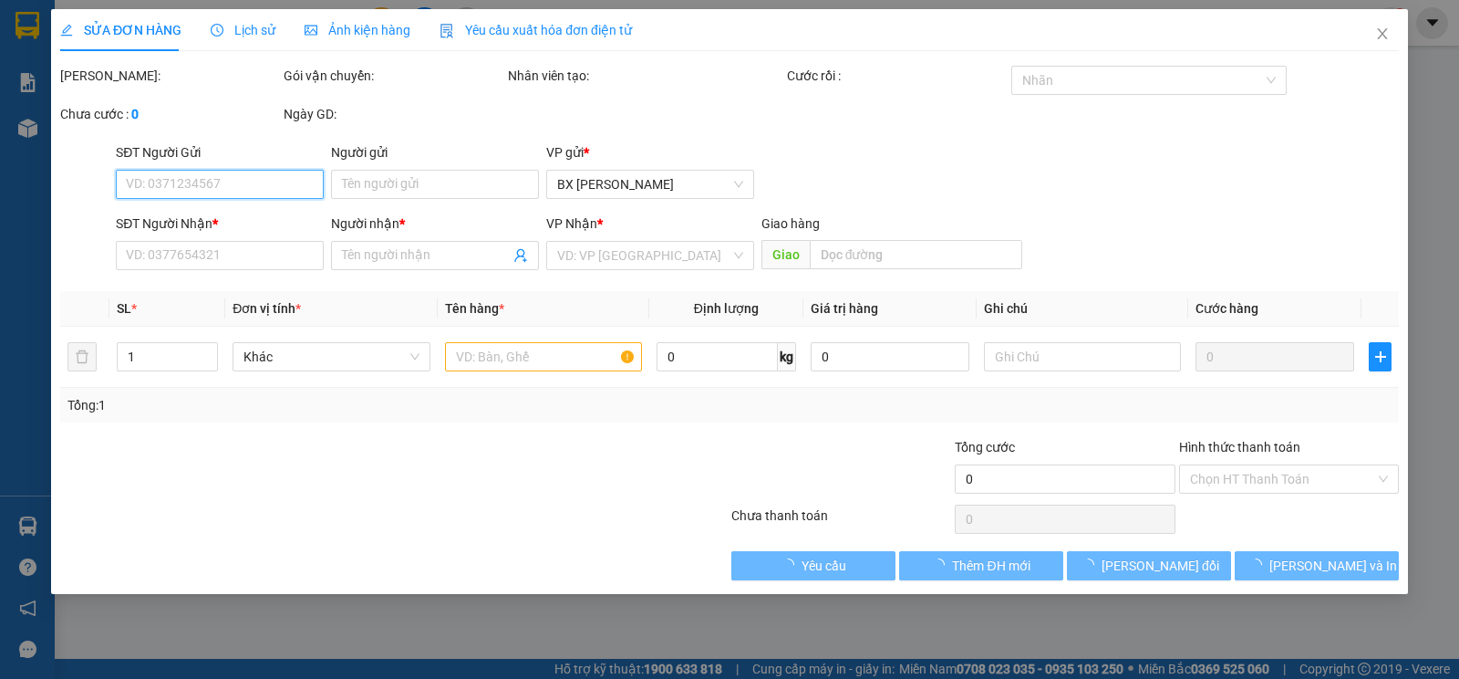
type input "30.000"
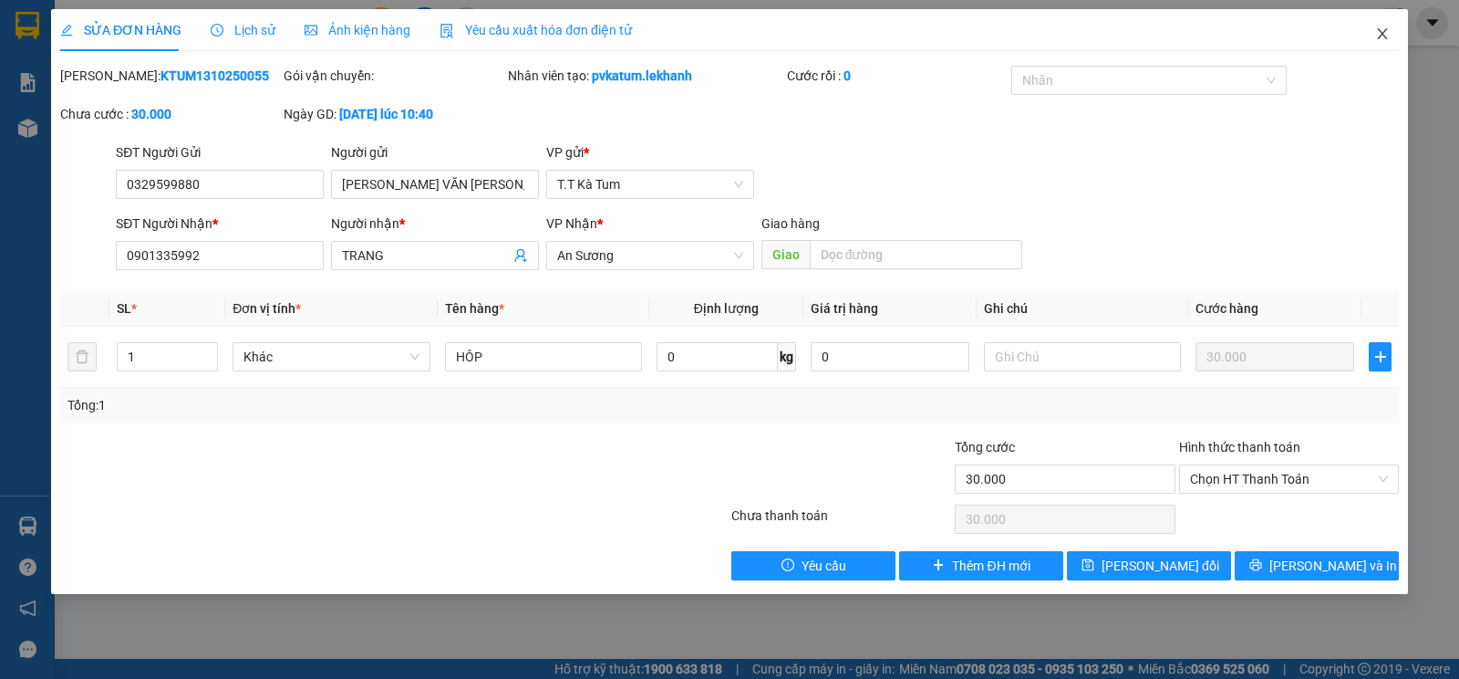
click at [1397, 43] on span "Close" at bounding box center [1382, 34] width 51 height 51
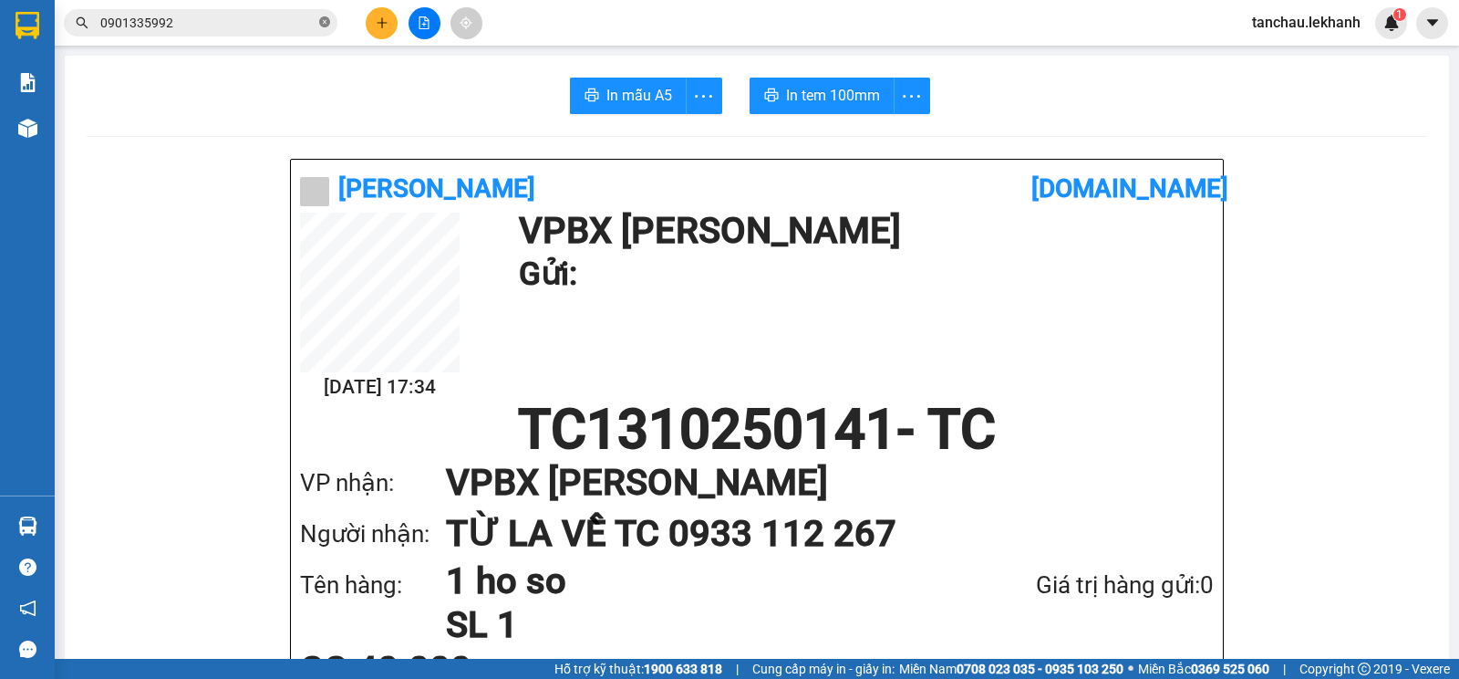
click at [329, 26] on icon "close-circle" at bounding box center [324, 21] width 11 height 11
click at [211, 19] on input "text" at bounding box center [207, 23] width 215 height 20
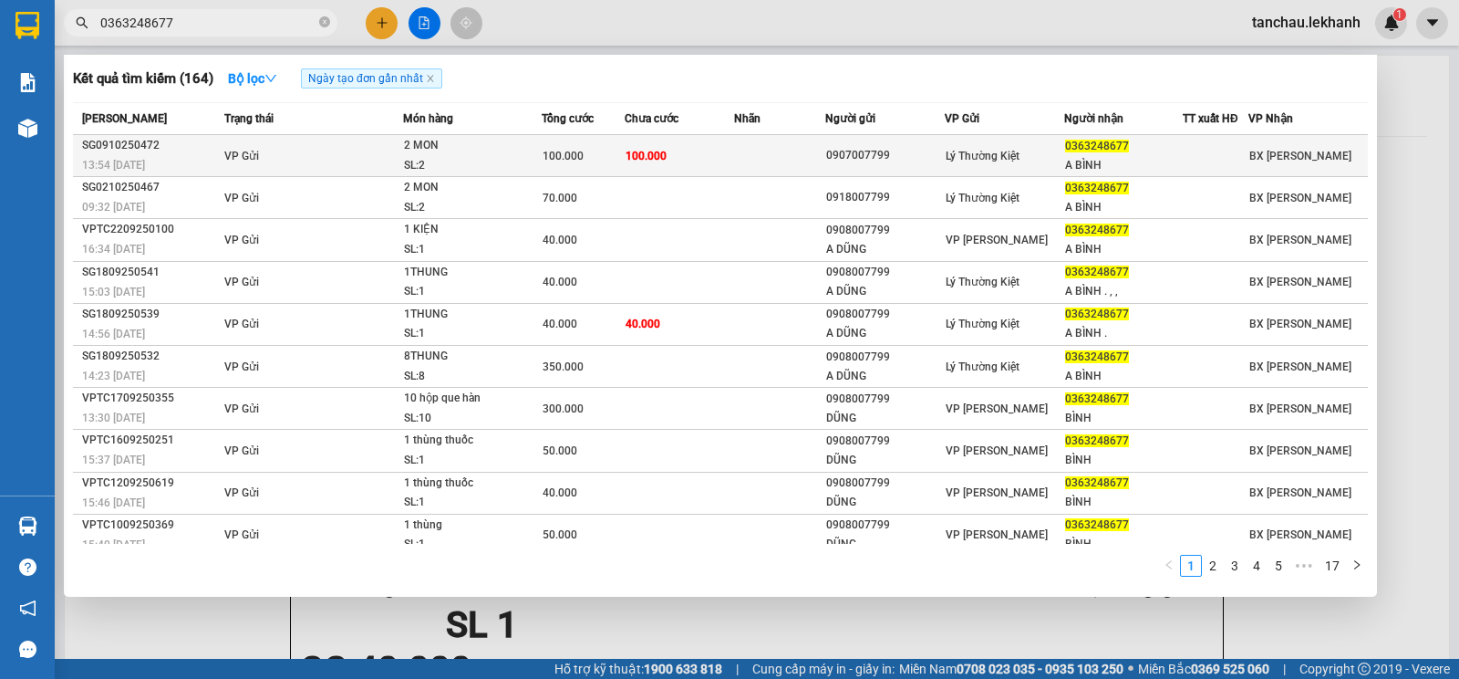
type input "0363248677"
click at [217, 156] on div "13:54 [DATE]" at bounding box center [150, 165] width 137 height 20
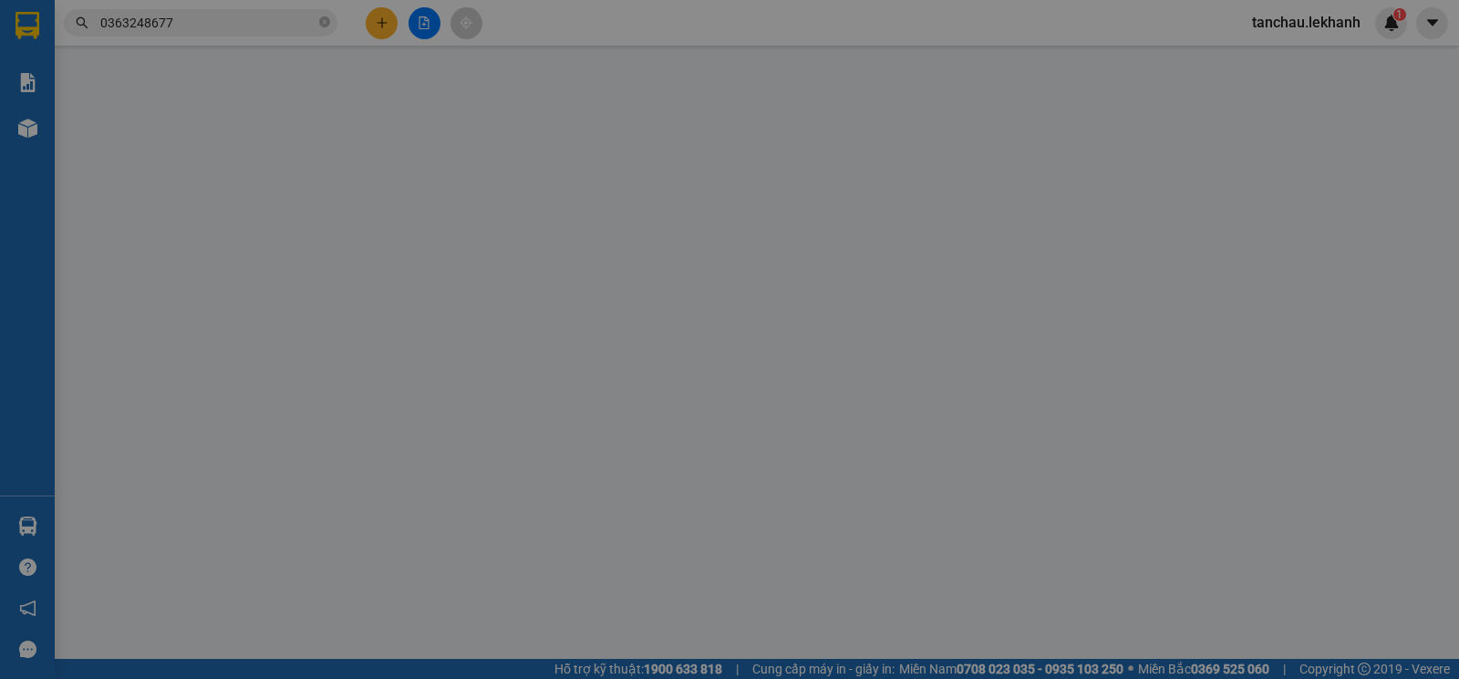
type input "0907007799"
type input "0363248677"
type input "A BÌNH"
type input "100.000"
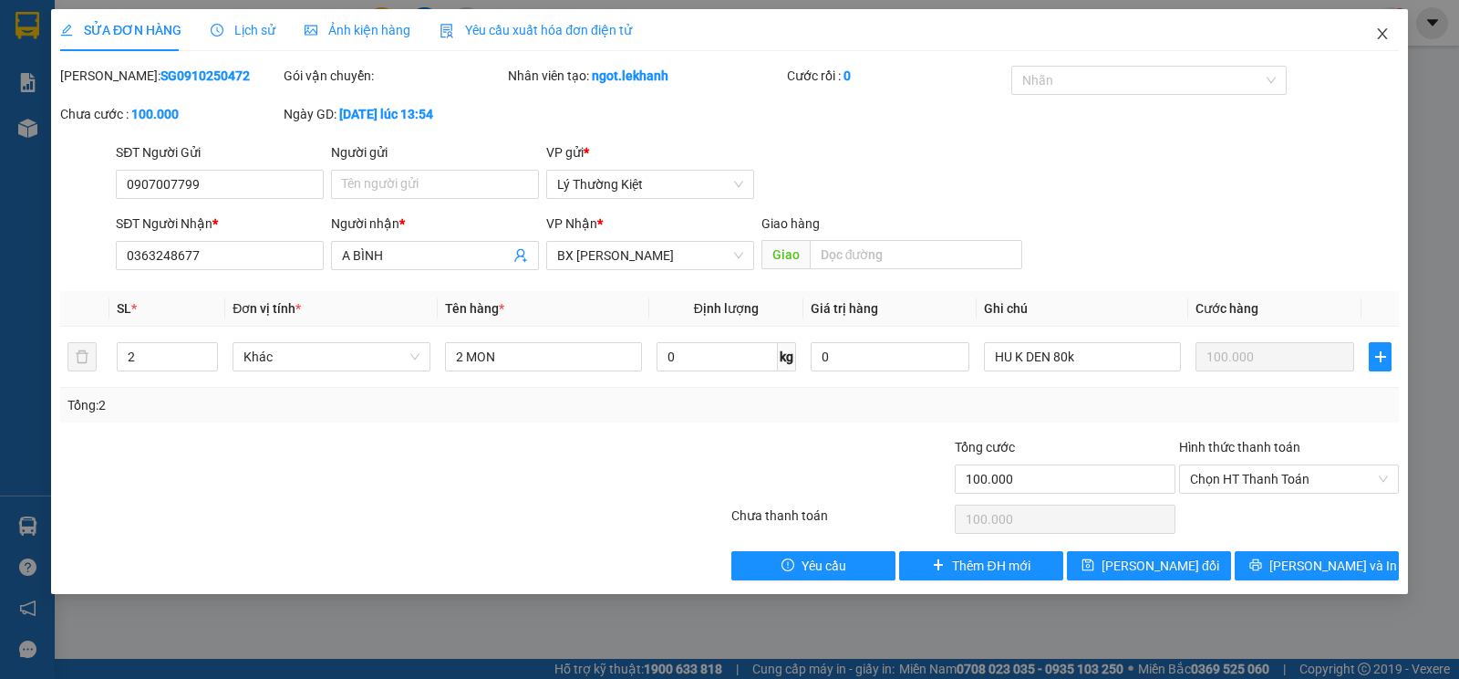
click at [1380, 31] on icon "close" at bounding box center [1382, 33] width 10 height 11
